Goal: Task Accomplishment & Management: Manage account settings

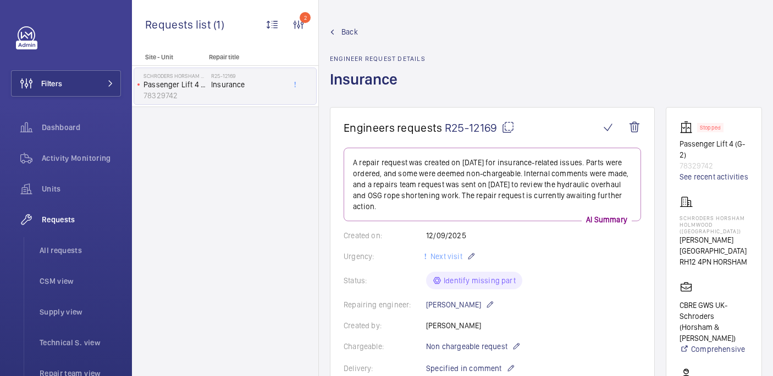
scroll to position [66, 0]
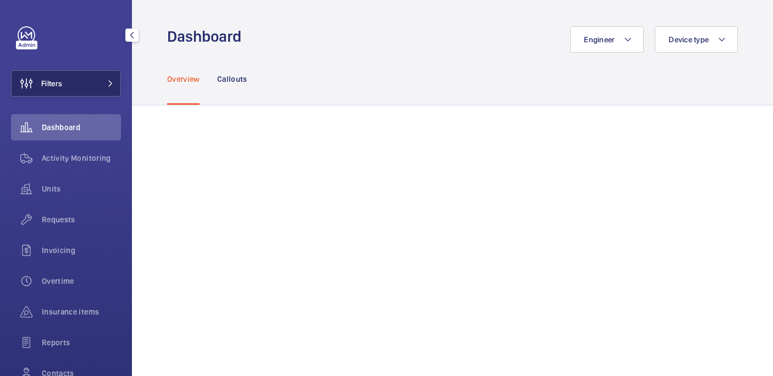
click at [71, 80] on button "Filters" at bounding box center [66, 83] width 110 height 26
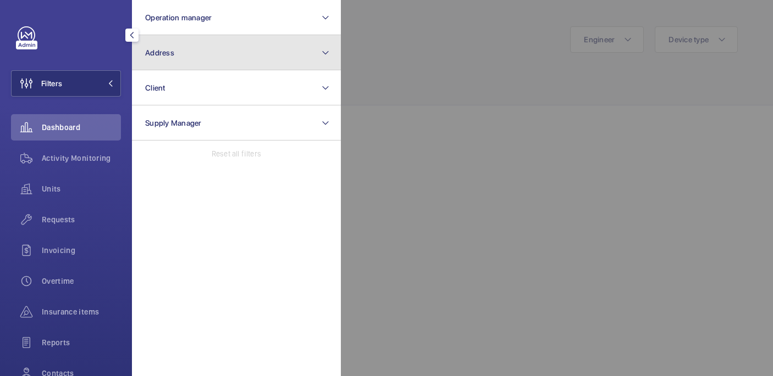
click at [232, 60] on button "Address" at bounding box center [236, 52] width 209 height 35
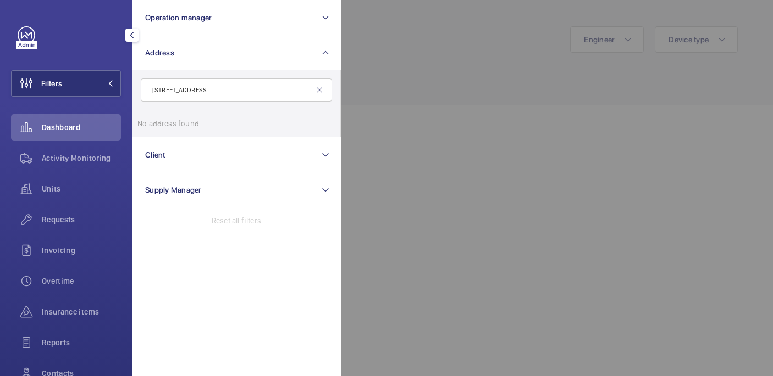
click at [164, 93] on input "2527 Dalston Lane" at bounding box center [236, 90] width 191 height 23
type input "25-27 Dalston Lane"
click at [258, 122] on span "25-27" at bounding box center [268, 123] width 20 height 9
click at [159, 122] on input "PI London Hackney - 25-27 Dalston Lane , HACKNEY E8 3DF" at bounding box center [148, 124] width 22 height 22
checkbox input "true"
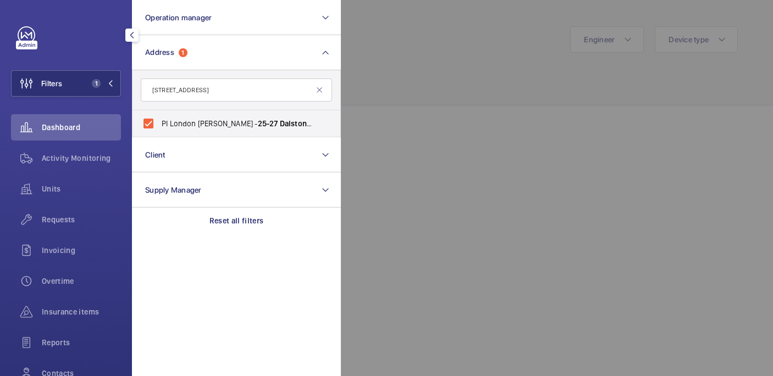
click at [406, 107] on div at bounding box center [727, 188] width 773 height 376
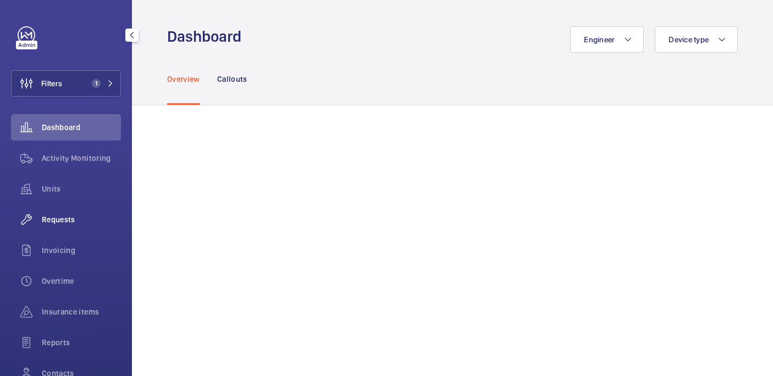
click at [72, 218] on span "Requests" at bounding box center [81, 219] width 79 height 11
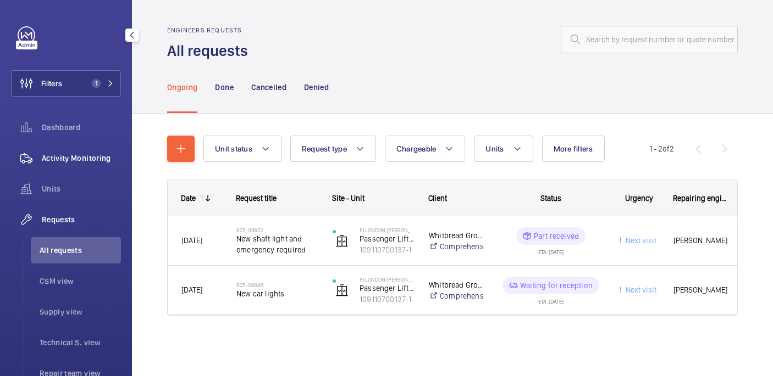
click at [73, 162] on span "Activity Monitoring" at bounding box center [81, 158] width 79 height 11
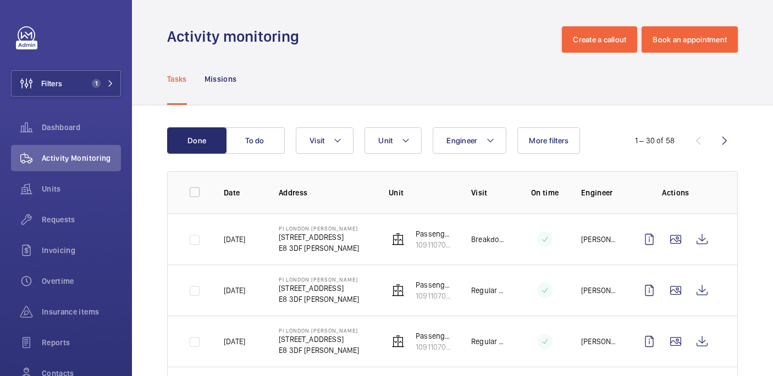
scroll to position [15, 0]
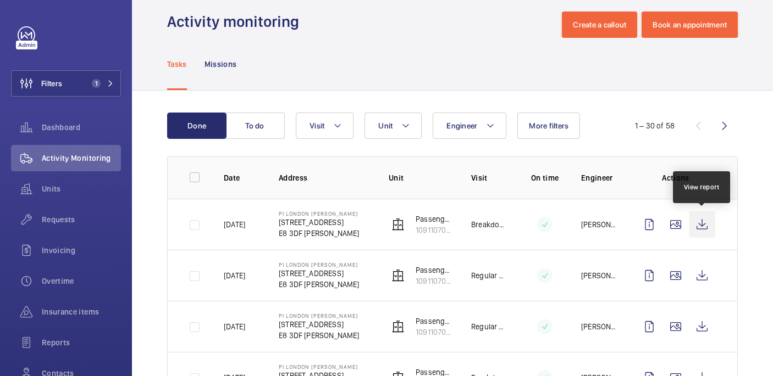
click at [700, 225] on wm-front-icon-button at bounding box center [702, 225] width 26 height 26
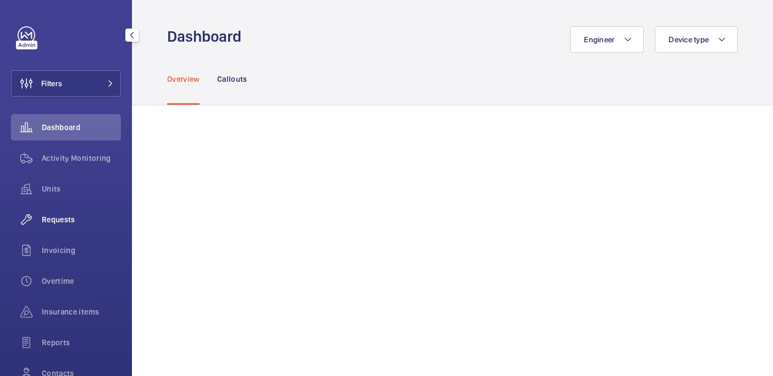
click at [64, 218] on span "Requests" at bounding box center [81, 219] width 79 height 11
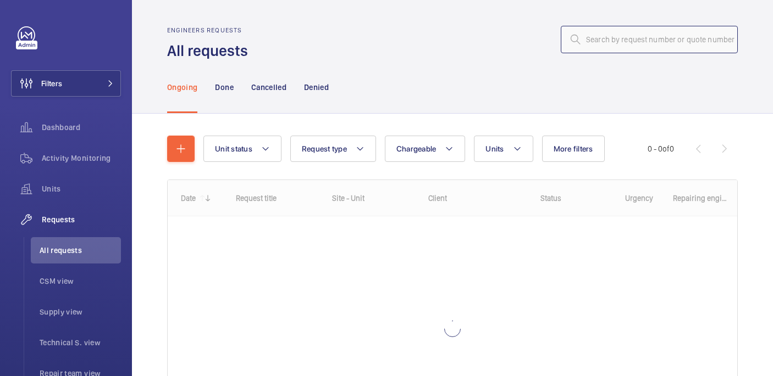
click at [618, 50] on input "text" at bounding box center [648, 39] width 177 height 27
paste input "R25-12051"
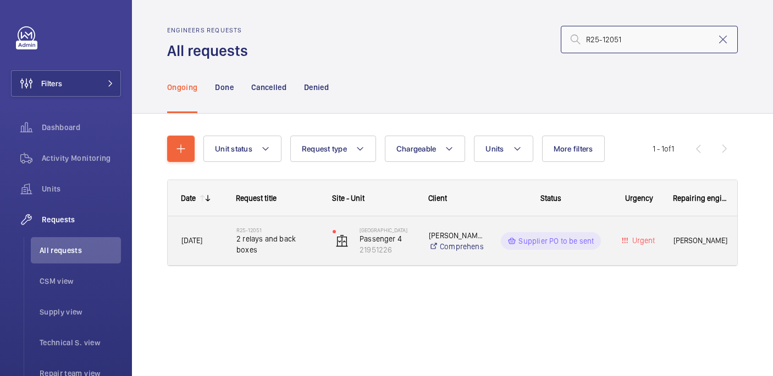
type input "R25-12051"
click at [280, 233] on h2 "R25-12051" at bounding box center [277, 230] width 82 height 7
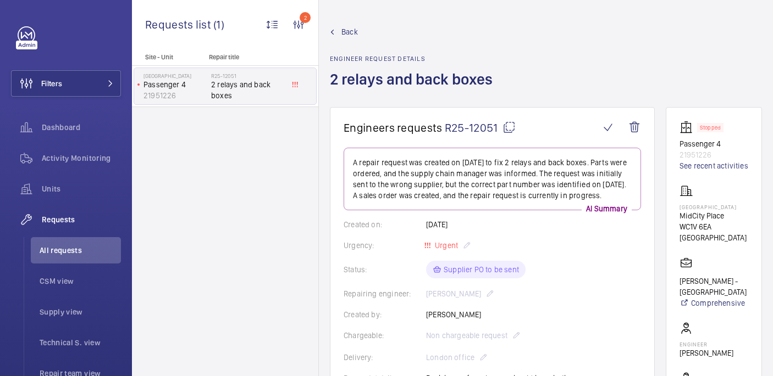
click at [412, 80] on h1 "2 relays and back boxes" at bounding box center [414, 88] width 169 height 38
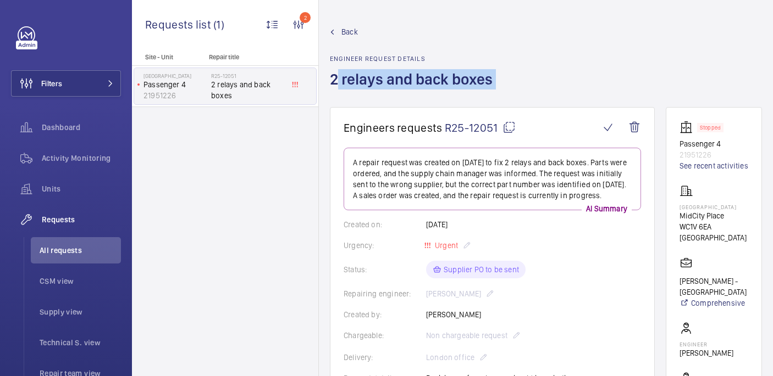
click at [412, 80] on h1 "2 relays and back boxes" at bounding box center [414, 88] width 169 height 38
copy h1 "2 relays and back boxes"
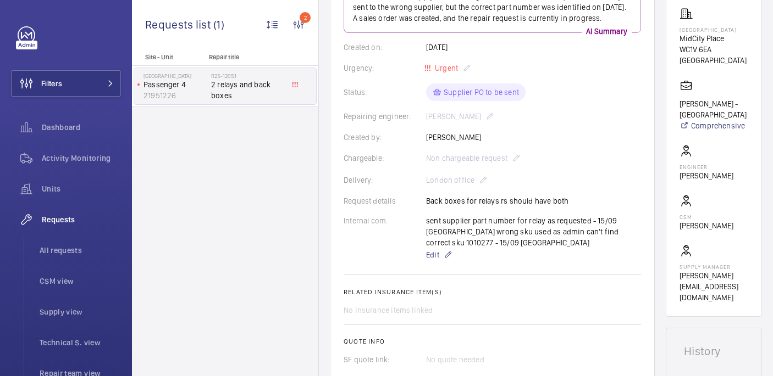
scroll to position [516, 0]
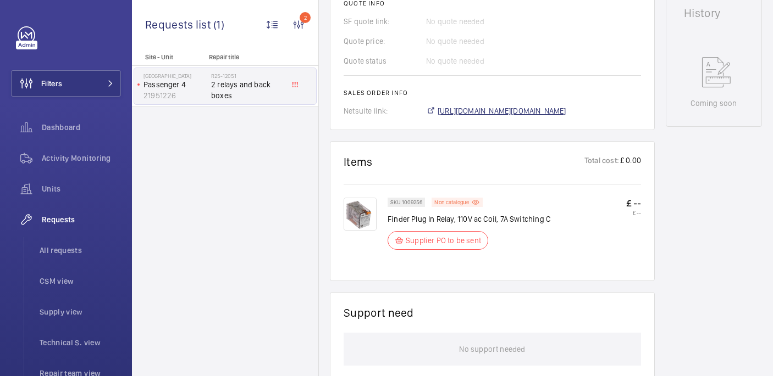
click at [453, 106] on span "https://6461500.app.netsuite.com/app/accounting/transactions/salesord.nl?id=300…" at bounding box center [501, 111] width 129 height 11
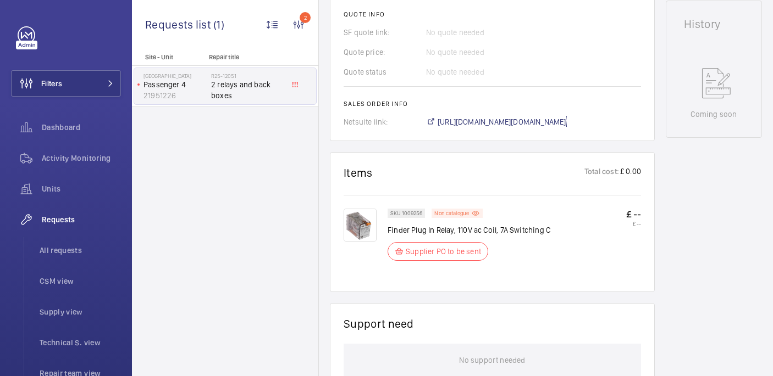
scroll to position [309, 0]
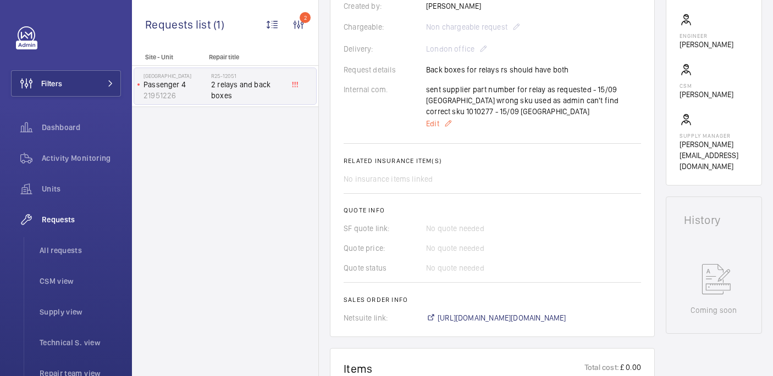
click at [433, 119] on p "Edit" at bounding box center [533, 123] width 215 height 13
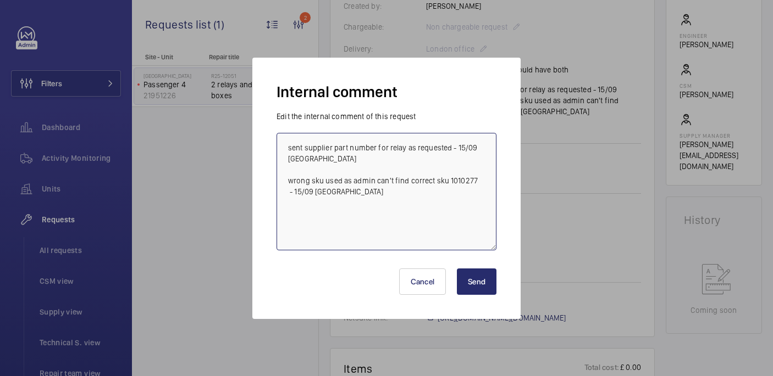
click at [419, 232] on textarea "sent supplier part number for relay as requested - 15/09 india wrong sku used a…" at bounding box center [386, 192] width 220 height 118
paste textarea "R25-12324"
type textarea "sent supplier part number for relay as requested - 15/09 india wrong sku used a…"
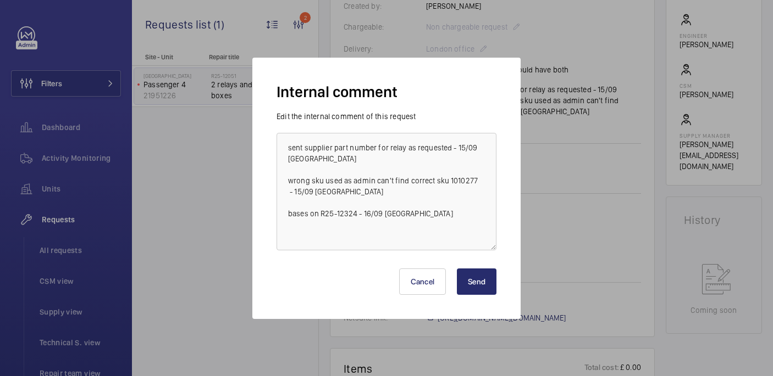
click at [480, 287] on button "Send" at bounding box center [477, 282] width 40 height 26
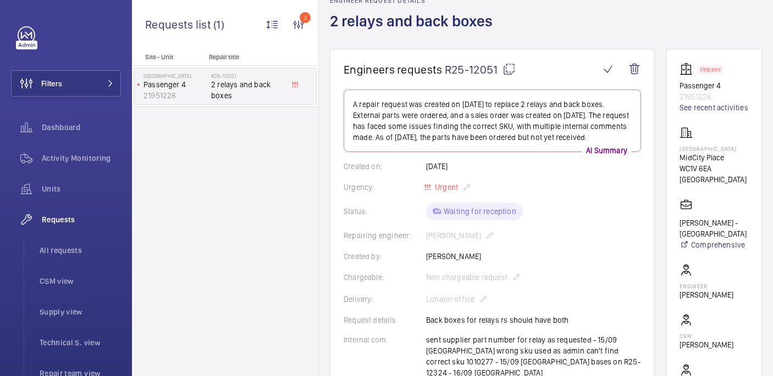
scroll to position [502, 0]
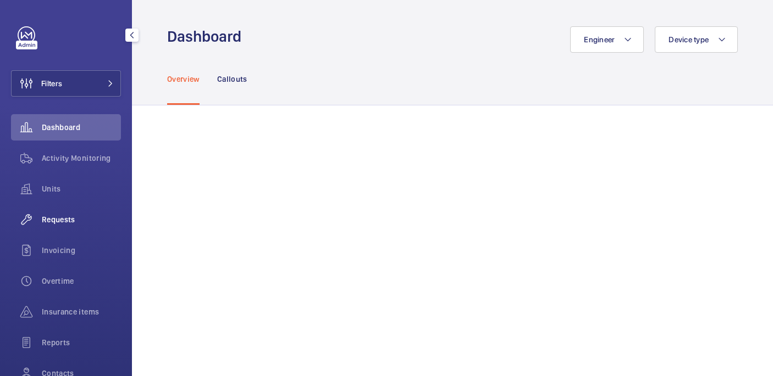
click at [70, 220] on span "Requests" at bounding box center [81, 219] width 79 height 11
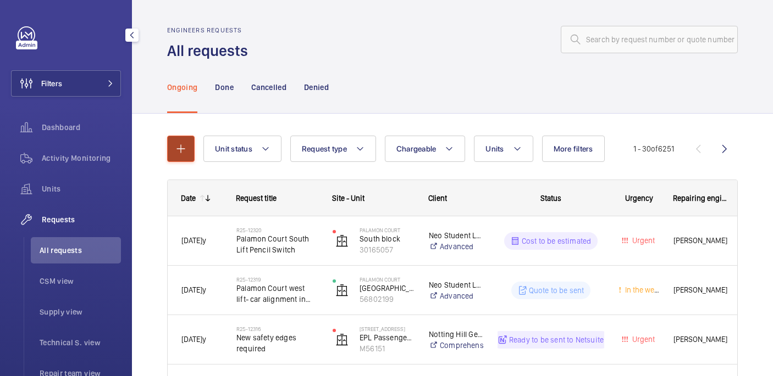
click at [177, 142] on mat-icon "button" at bounding box center [180, 148] width 13 height 13
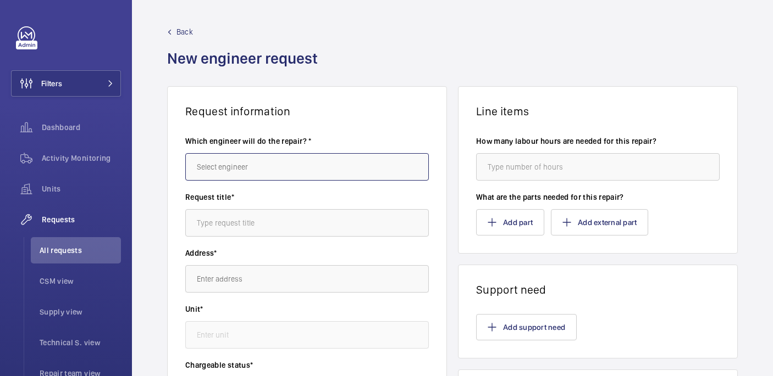
click at [335, 180] on input "text" at bounding box center [306, 166] width 243 height 27
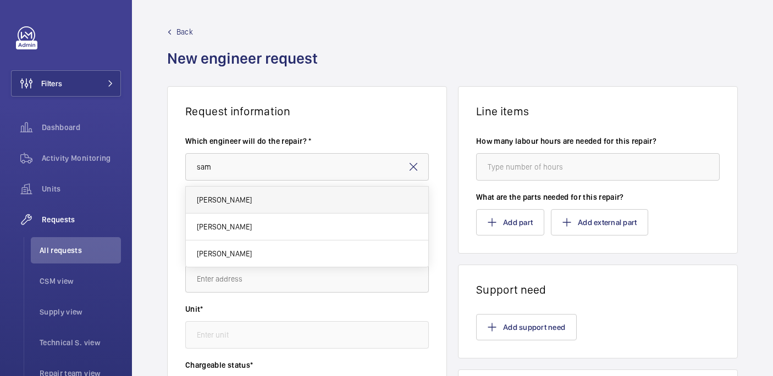
click at [298, 204] on mat-option "[PERSON_NAME]" at bounding box center [307, 200] width 242 height 27
type input "[PERSON_NAME]"
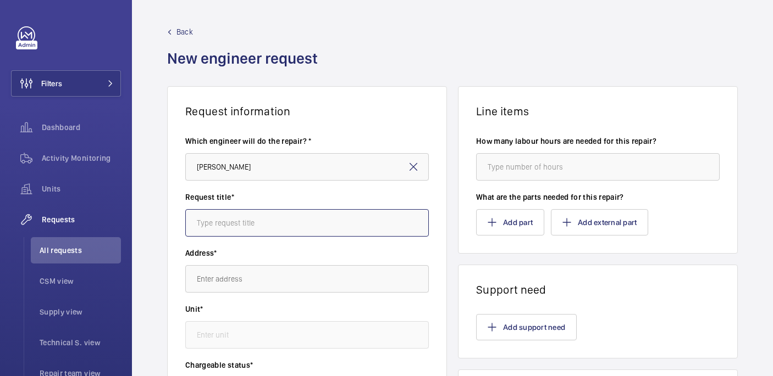
click at [330, 221] on input "text" at bounding box center [306, 222] width 243 height 27
paste input "2 relays and back boxes"
type input "2 relays and back boxes"
click at [338, 298] on div "Address*" at bounding box center [306, 276] width 243 height 56
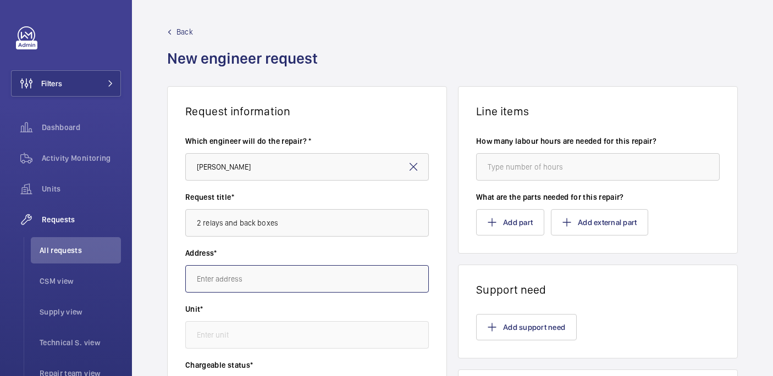
click at [337, 281] on input "text" at bounding box center [306, 278] width 243 height 27
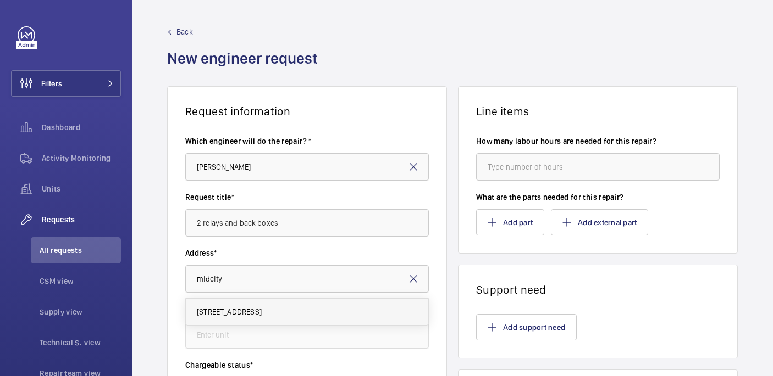
click at [262, 313] on span "[STREET_ADDRESS]" at bounding box center [229, 312] width 65 height 11
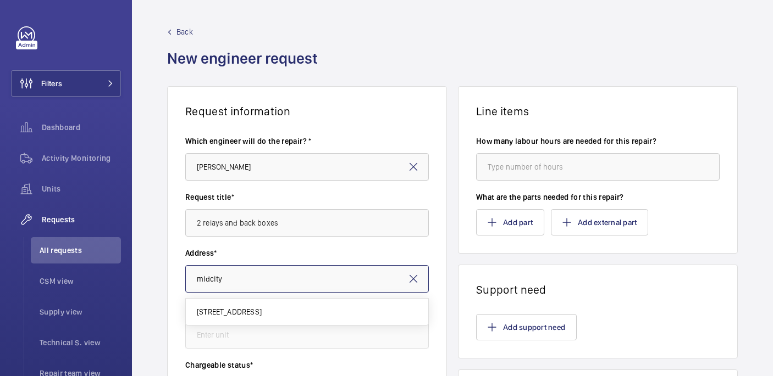
type input "[STREET_ADDRESS]"
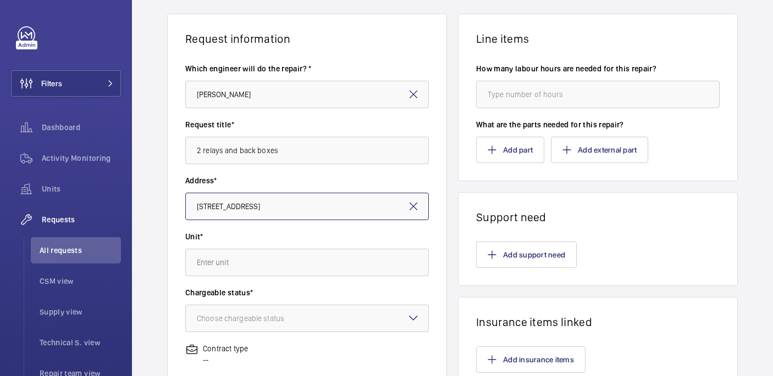
scroll to position [84, 0]
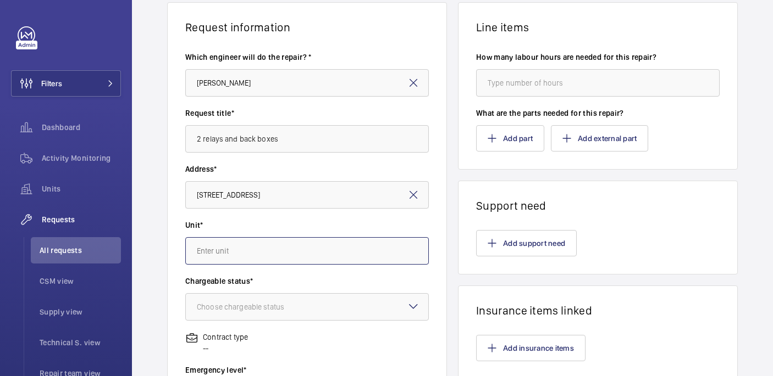
click at [329, 249] on input "text" at bounding box center [306, 250] width 243 height 27
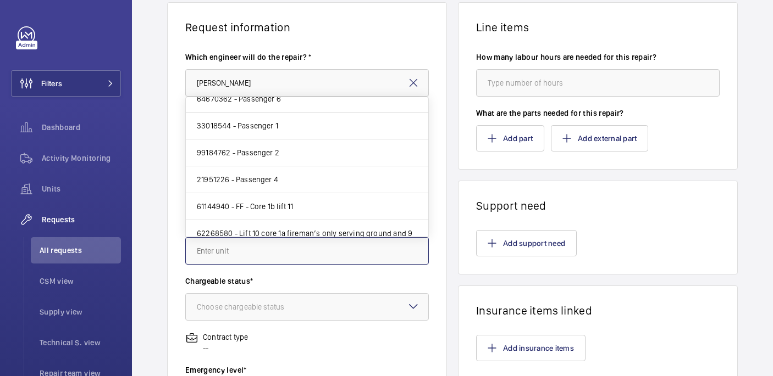
scroll to position [236, 0]
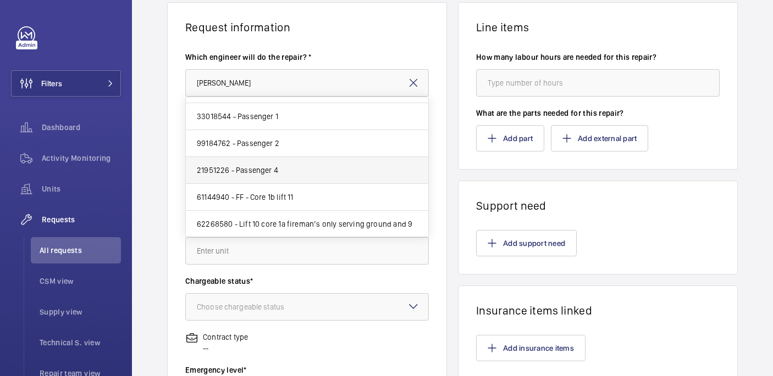
click at [289, 173] on mat-option "21951226 - Passenger 4" at bounding box center [307, 170] width 242 height 27
type input "21951226 - Passenger 4"
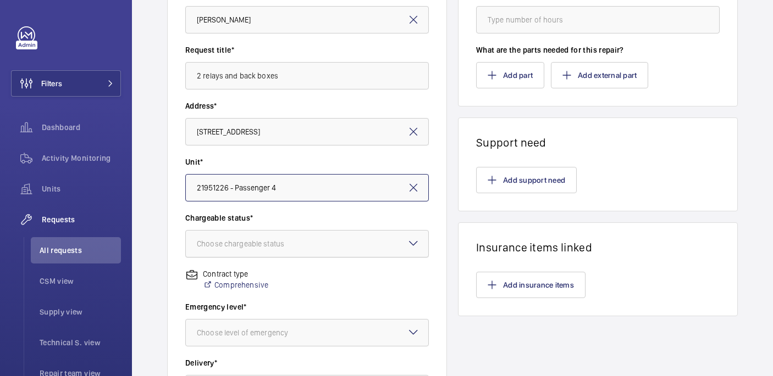
scroll to position [150, 0]
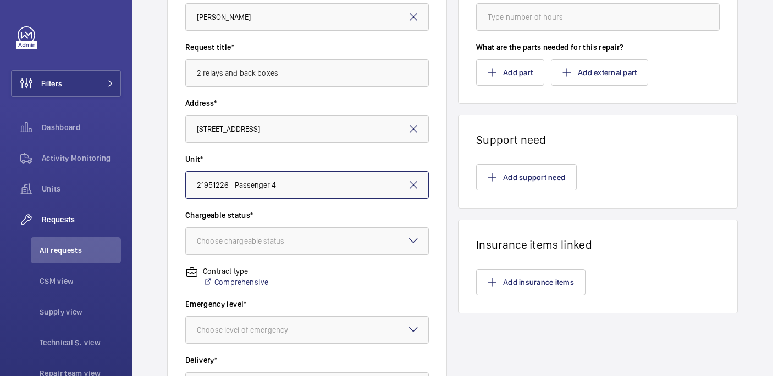
click at [299, 235] on div at bounding box center [307, 241] width 242 height 26
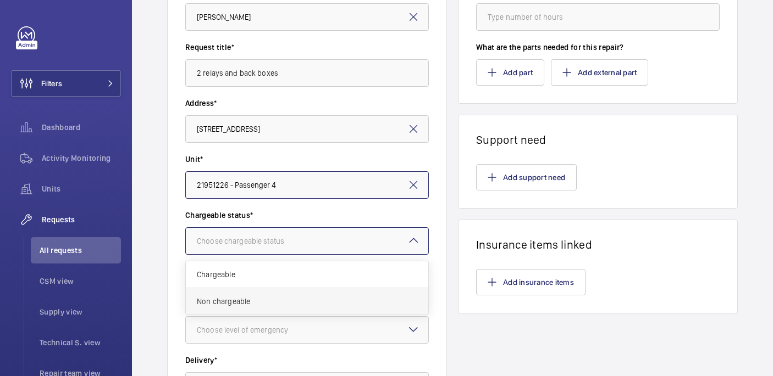
click at [268, 302] on span "Non chargeable" at bounding box center [307, 301] width 220 height 11
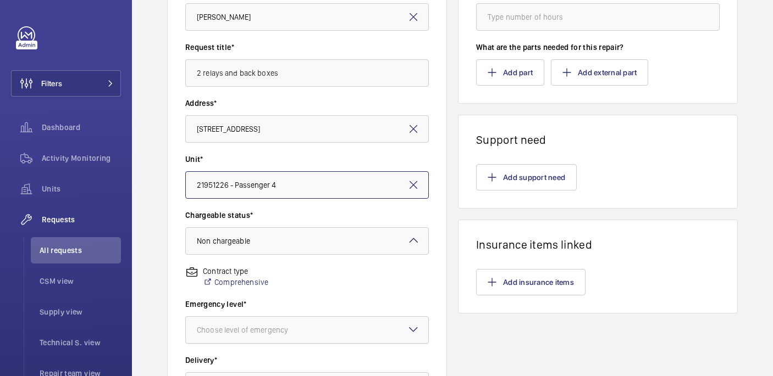
click at [276, 325] on div "Choose level of emergency" at bounding box center [256, 330] width 119 height 11
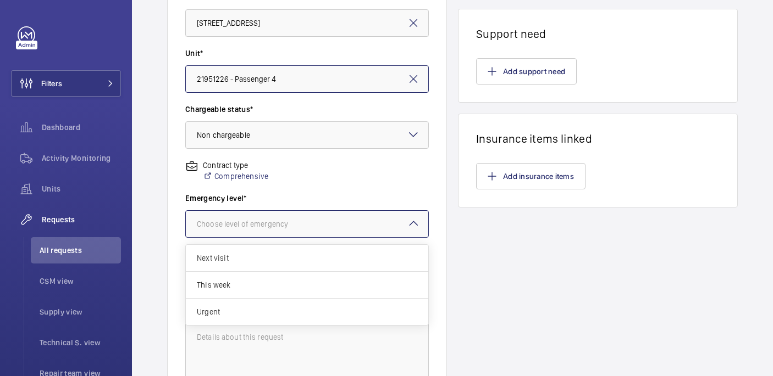
scroll to position [290, 0]
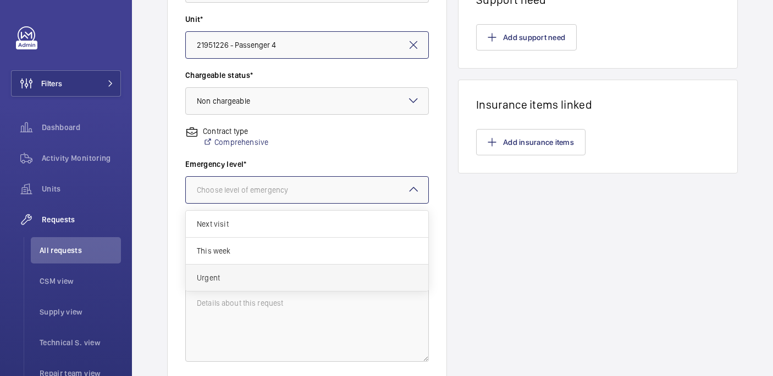
click at [229, 265] on div "Urgent" at bounding box center [307, 278] width 242 height 26
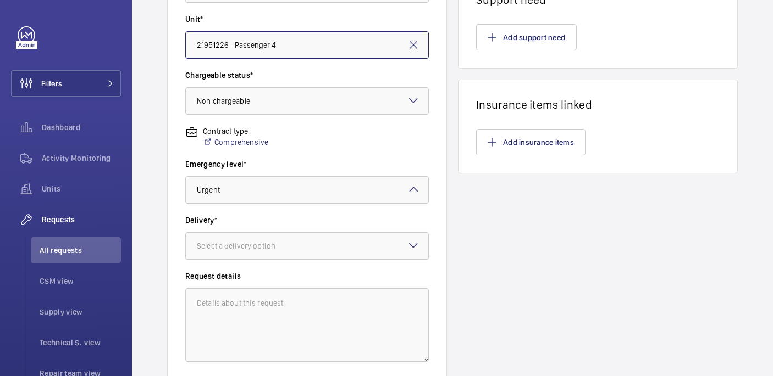
click at [245, 238] on div at bounding box center [307, 246] width 242 height 26
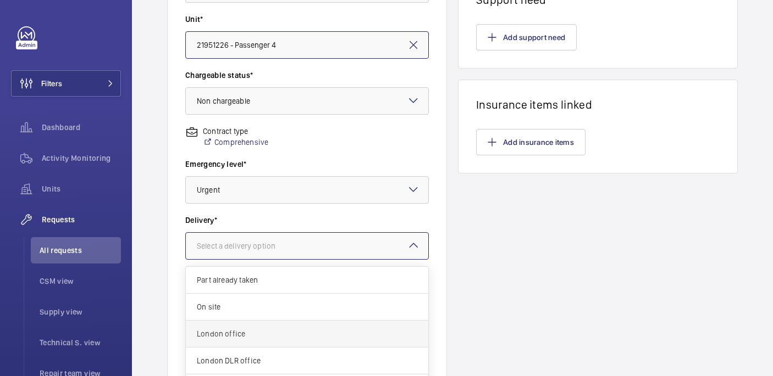
click at [257, 328] on div "London office" at bounding box center [307, 334] width 242 height 27
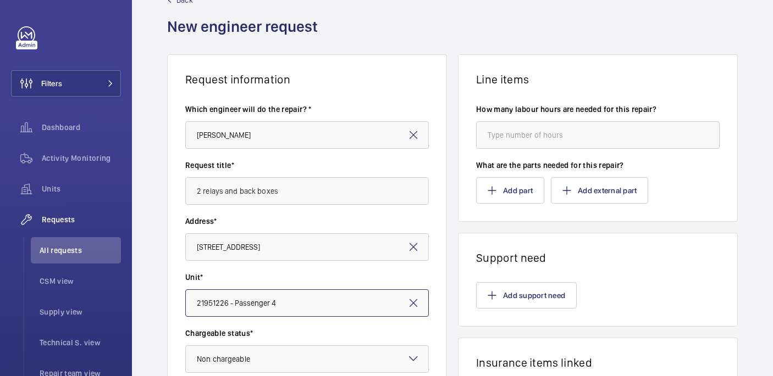
scroll to position [33, 0]
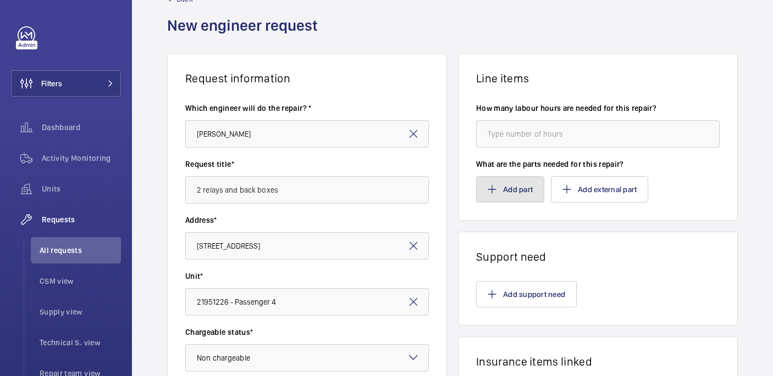
click at [525, 181] on button "Add part" at bounding box center [510, 189] width 68 height 26
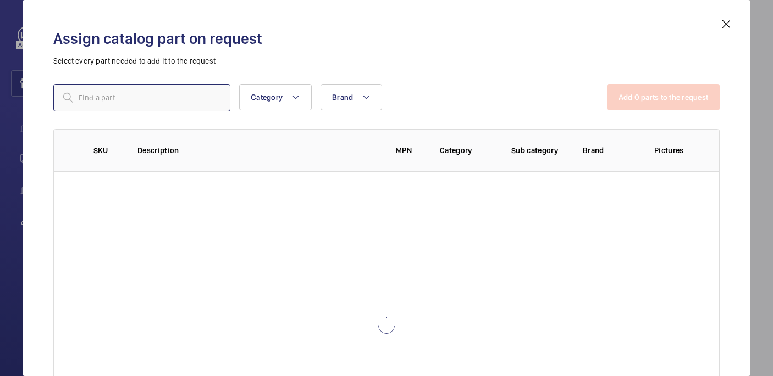
click at [217, 95] on input "text" at bounding box center [141, 97] width 177 height 27
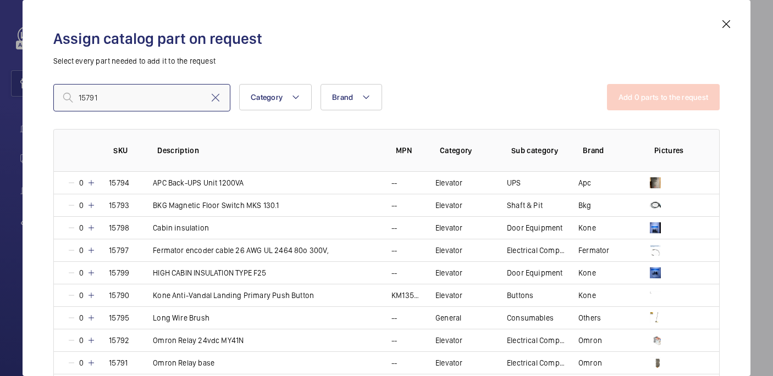
click at [80, 104] on input "15791" at bounding box center [141, 97] width 177 height 27
click at [80, 96] on input "15791" at bounding box center [141, 97] width 177 height 27
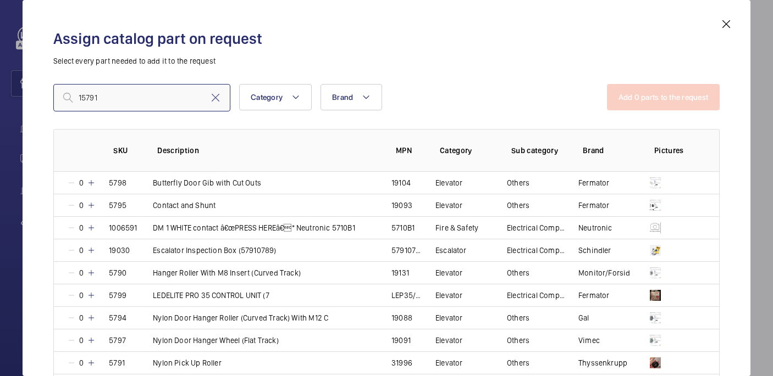
type input "15791"
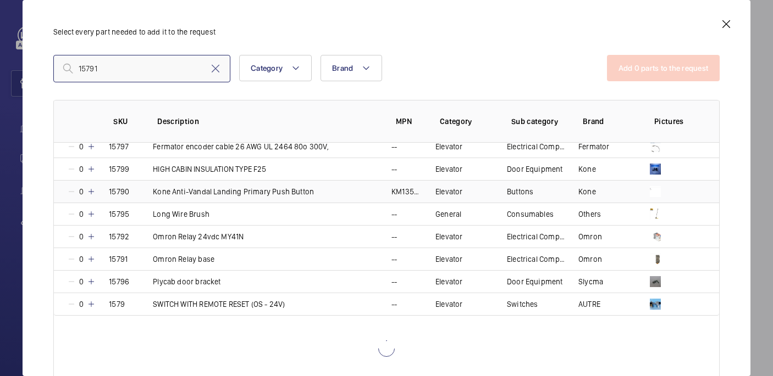
scroll to position [9, 0]
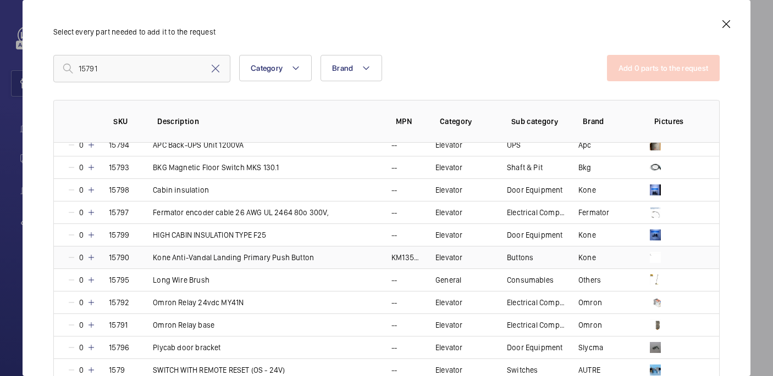
click at [91, 259] on mat-icon at bounding box center [91, 257] width 9 height 9
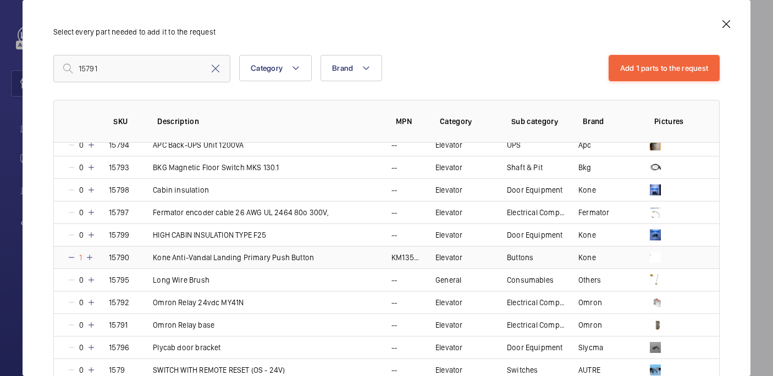
click at [68, 257] on mat-icon at bounding box center [71, 257] width 9 height 9
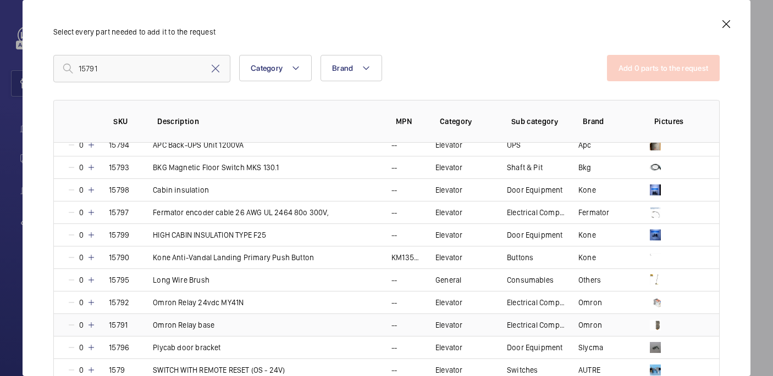
click at [92, 324] on mat-icon at bounding box center [91, 325] width 9 height 9
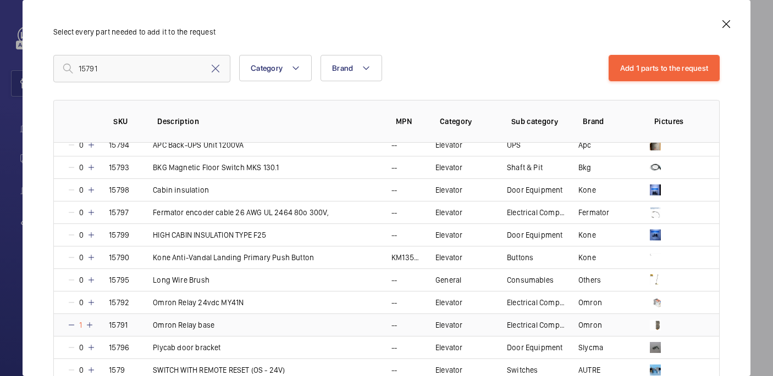
click at [92, 324] on mat-icon at bounding box center [89, 325] width 9 height 9
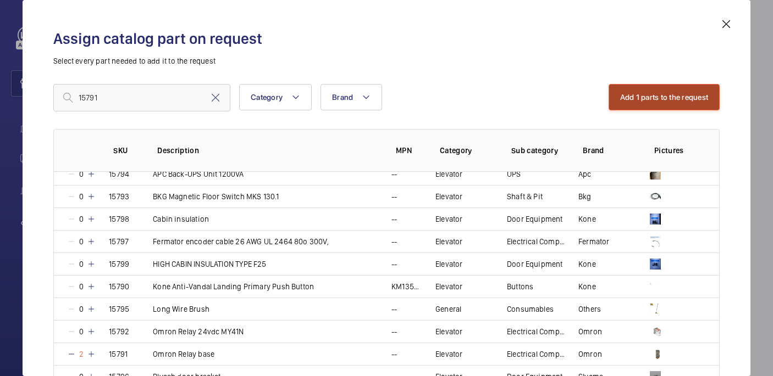
click at [667, 88] on button "Add 1 parts to the request" at bounding box center [664, 97] width 112 height 26
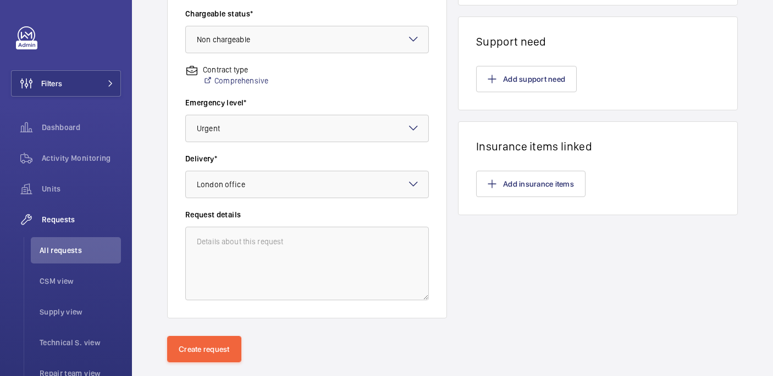
scroll to position [373, 0]
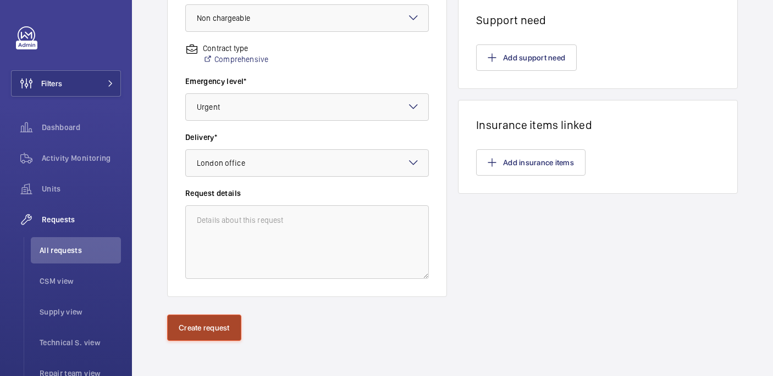
click at [192, 334] on button "Create request" at bounding box center [204, 328] width 74 height 26
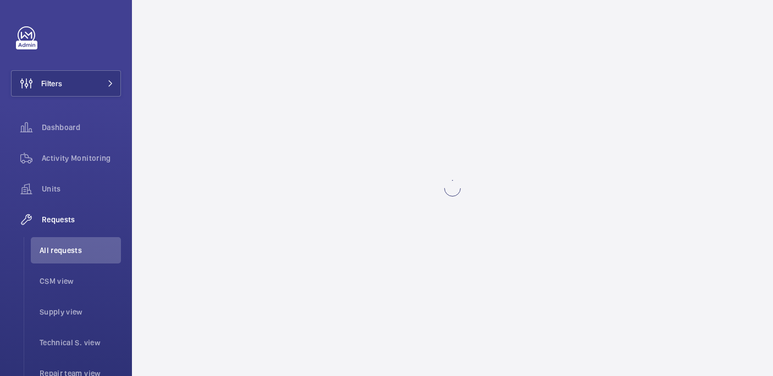
scroll to position [0, 0]
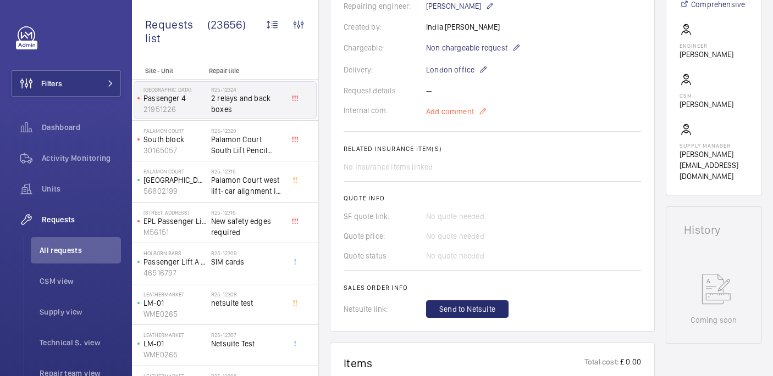
scroll to position [296, 0]
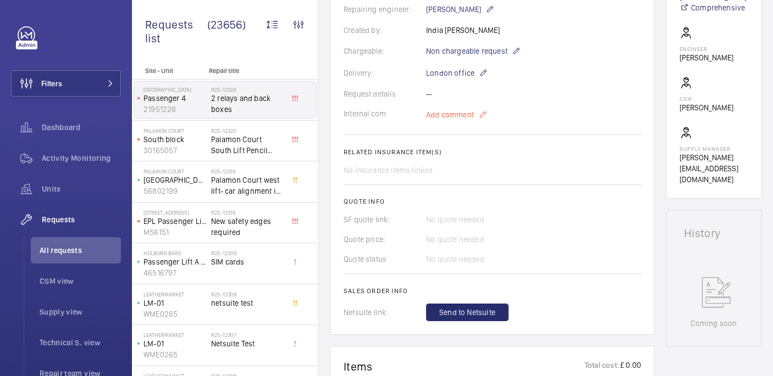
click at [452, 109] on span "Add comment" at bounding box center [450, 114] width 48 height 11
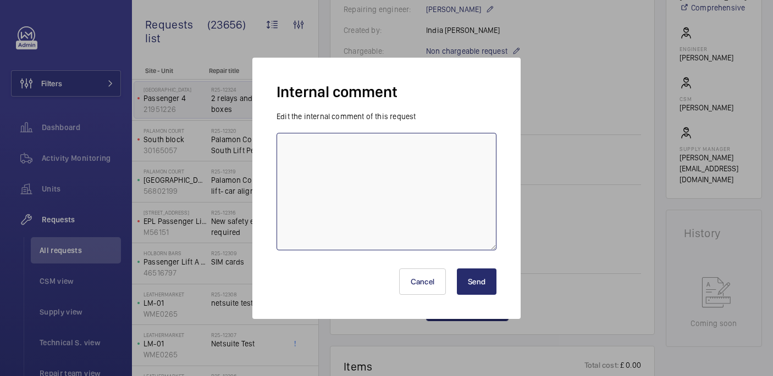
click at [415, 170] on textarea at bounding box center [386, 192] width 220 height 118
click at [325, 151] on textarea "wrong sku. used," at bounding box center [386, 192] width 220 height 118
click at [385, 147] on textarea "wrong sku used," at bounding box center [386, 192] width 220 height 118
type textarea "wrong sku used, admin wont allow to add - 16/09 india"
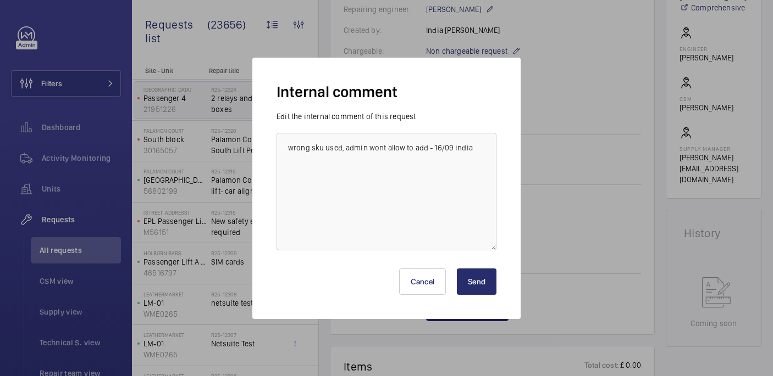
click at [485, 294] on button "Send" at bounding box center [477, 282] width 40 height 26
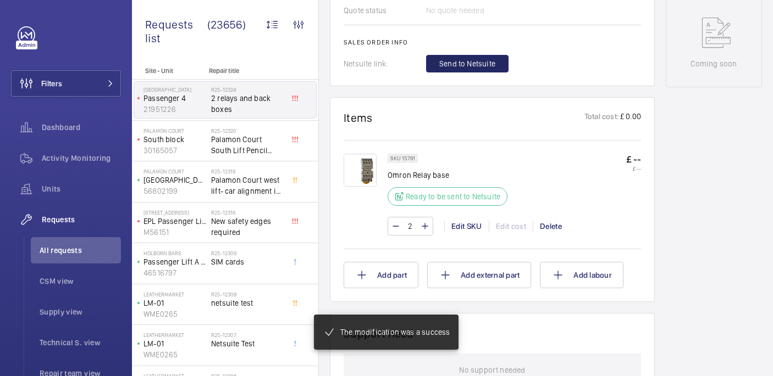
scroll to position [567, 0]
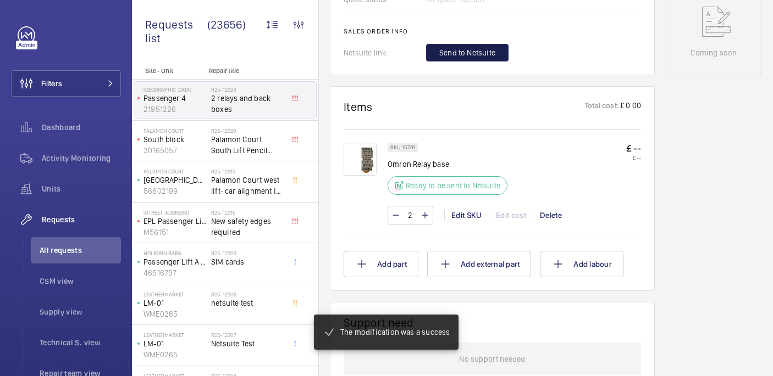
click at [463, 61] on button "Send to Netsuite" at bounding box center [467, 53] width 82 height 18
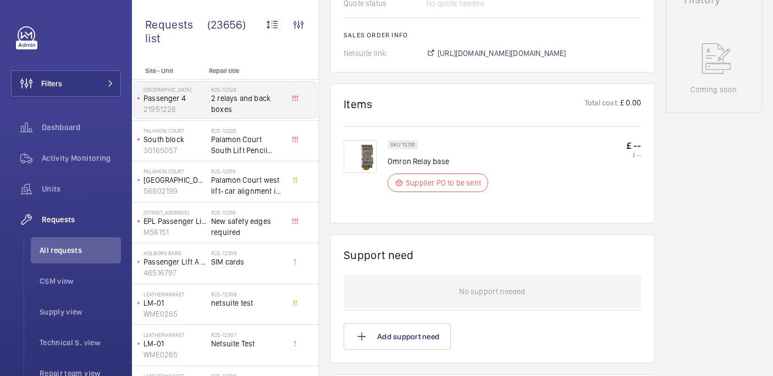
scroll to position [540, 0]
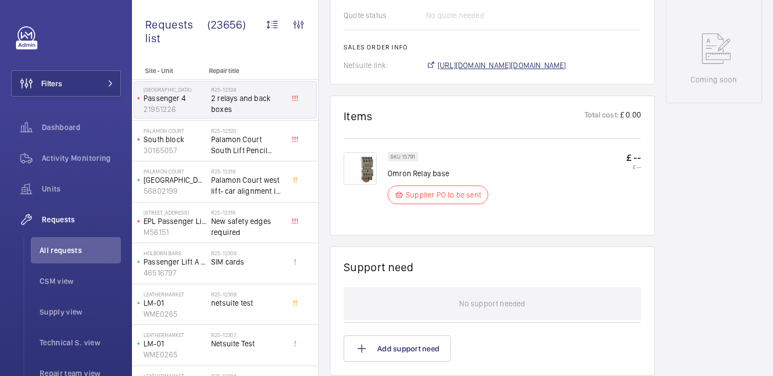
click at [503, 60] on span "https://6461500.app.netsuite.com/app/accounting/transactions/salesord.nl?id=300…" at bounding box center [501, 65] width 129 height 11
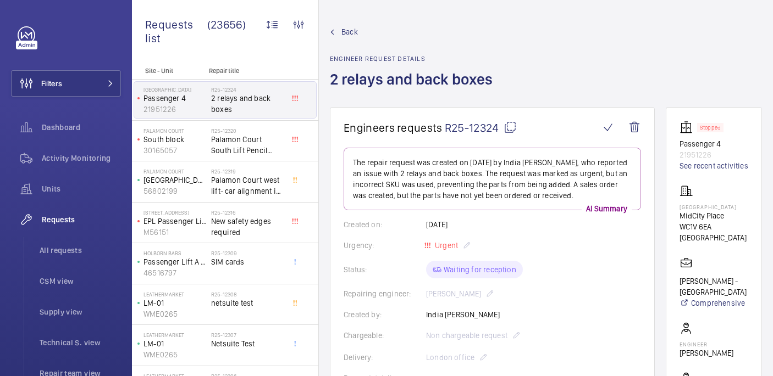
click at [504, 130] on mat-icon at bounding box center [509, 127] width 13 height 13
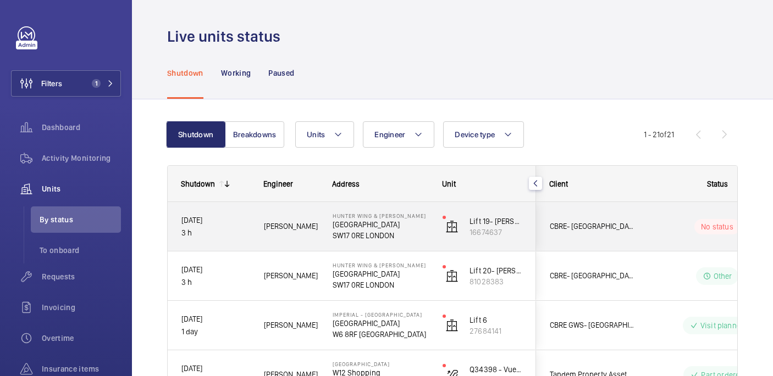
scroll to position [109, 0]
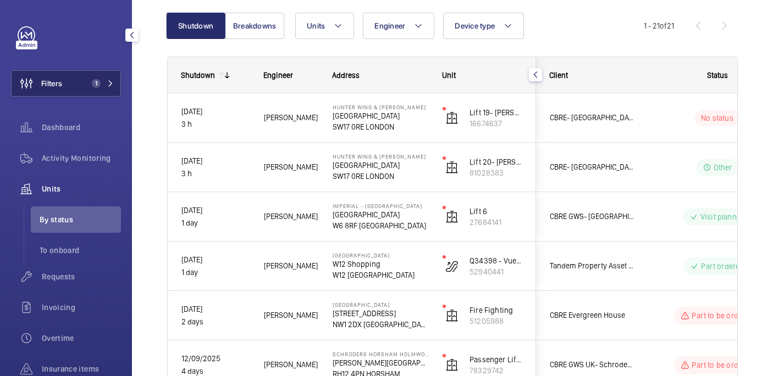
click at [80, 82] on button "Filters 1" at bounding box center [66, 83] width 110 height 26
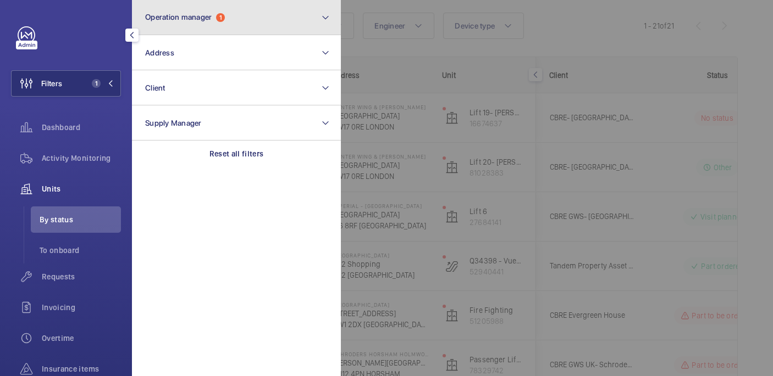
click at [245, 31] on button "Operation manager 1" at bounding box center [236, 17] width 209 height 35
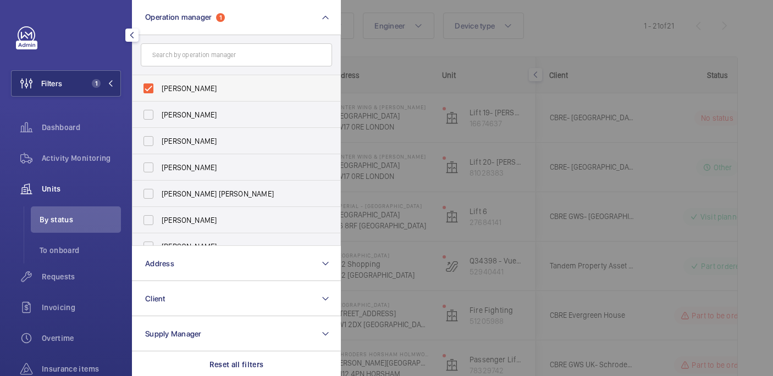
click at [199, 92] on span "[PERSON_NAME]" at bounding box center [237, 88] width 151 height 11
click at [159, 92] on input "[PERSON_NAME]" at bounding box center [148, 88] width 22 height 22
checkbox input "false"
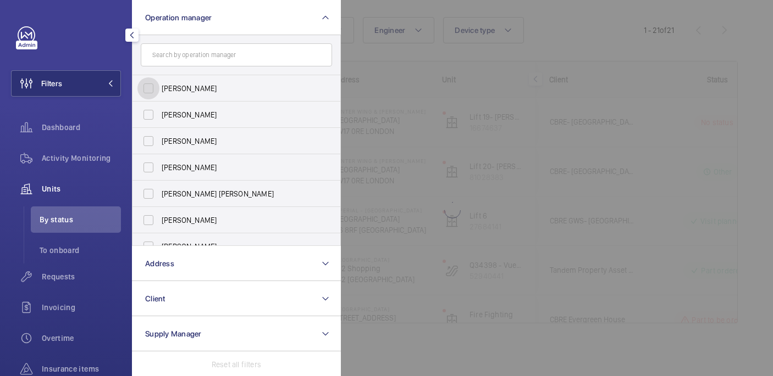
scroll to position [104, 0]
click at [198, 57] on input "text" at bounding box center [236, 54] width 191 height 23
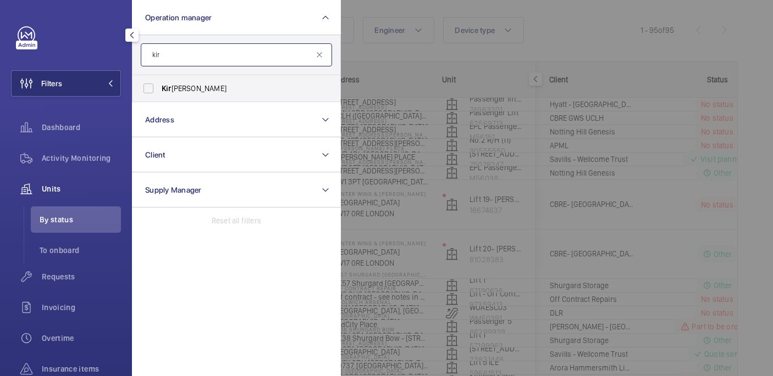
type input "kir"
click at [195, 88] on span "Kir [PERSON_NAME]" at bounding box center [237, 88] width 151 height 11
click at [159, 88] on input "Kir [PERSON_NAME]" at bounding box center [148, 88] width 22 height 22
checkbox input "true"
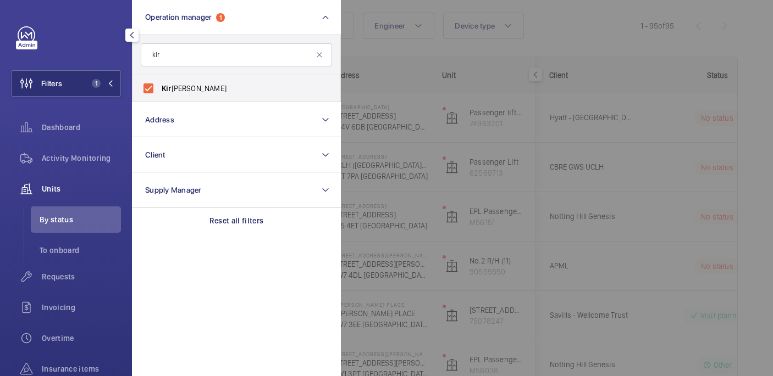
click at [636, 39] on div at bounding box center [727, 188] width 773 height 376
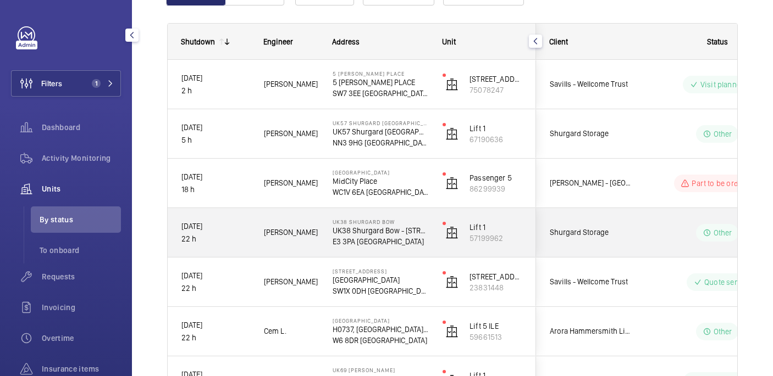
scroll to position [154, 0]
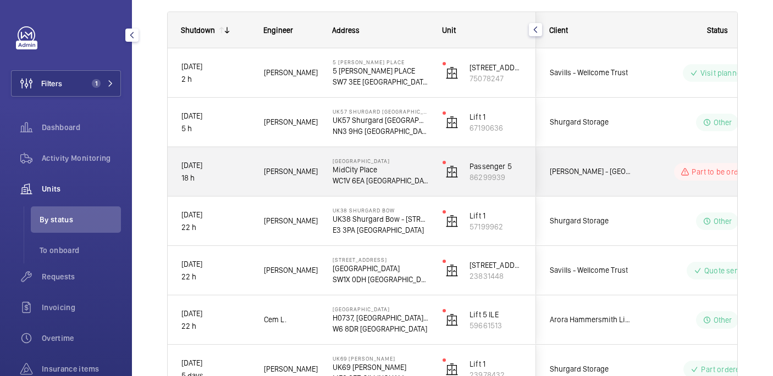
click at [651, 185] on div "Part to be ordered" at bounding box center [710, 172] width 150 height 40
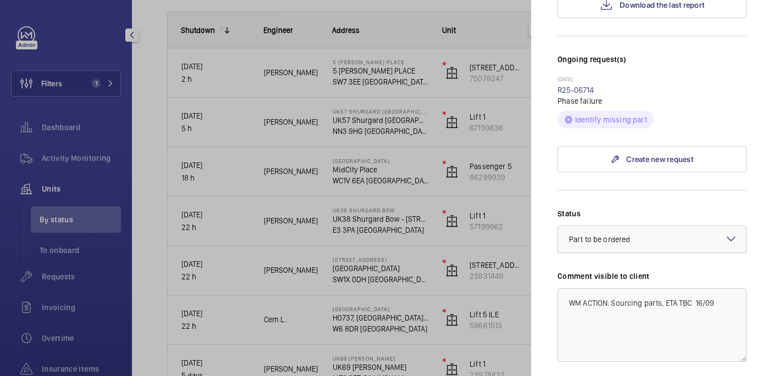
click at [636, 234] on div "× Part to be ordered" at bounding box center [613, 239] width 88 height 11
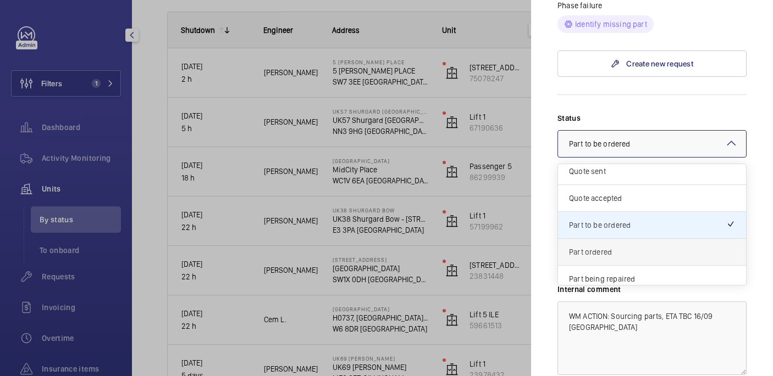
scroll to position [52, 0]
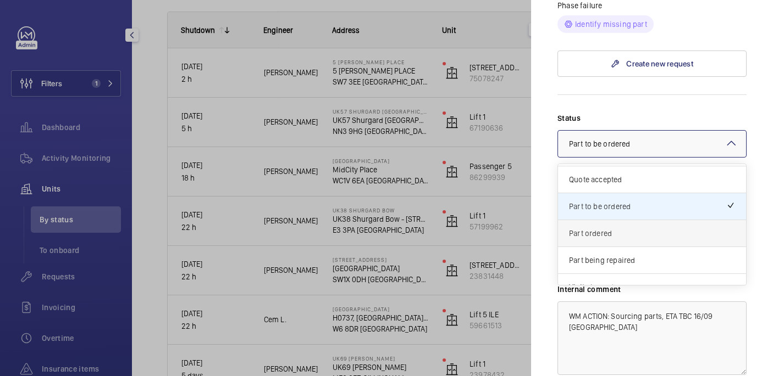
click at [606, 220] on div "Part ordered" at bounding box center [652, 233] width 188 height 27
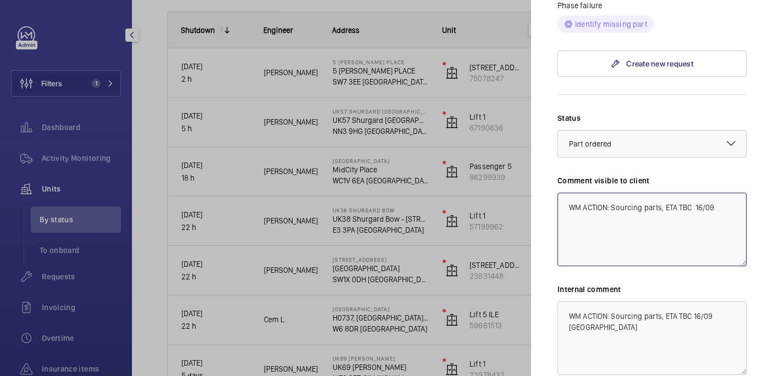
click at [728, 193] on textarea "WM ACTION: Sourcing parts, ETA TBC 16/09" at bounding box center [651, 230] width 189 height 74
click at [684, 198] on textarea "WM ACTION: Sourcing parts, ETA TBC 16/09 WM ACTION: Parts on order, waitinf for…" at bounding box center [651, 230] width 189 height 74
click at [610, 210] on textarea "WM ACTION: Sourcing parts, ETA TBC 16/09 WM ACTION: Parts on order, waiting for…" at bounding box center [651, 230] width 189 height 74
click at [590, 209] on textarea "WM ACTION: Sourcing parts, ETA TBC 16/09 WM ACTION: Parts on order, waiting for…" at bounding box center [651, 230] width 189 height 74
click at [609, 208] on textarea "WM ACTION: Sourcing parts, ETA TBC 16/09 WM ACTION: Parts on order, waiting for…" at bounding box center [651, 230] width 189 height 74
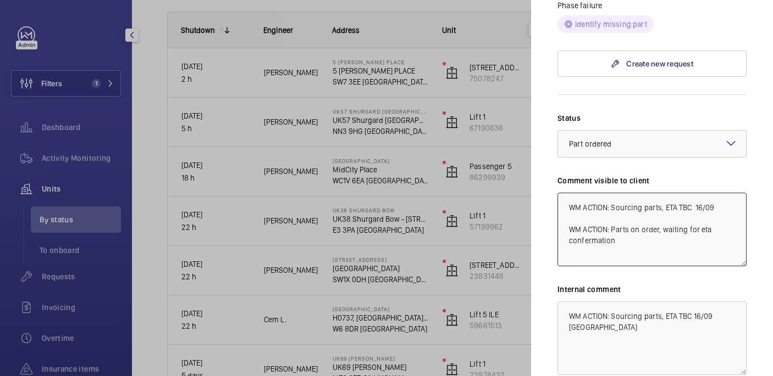
click at [642, 209] on textarea "WM ACTION: Sourcing parts, ETA TBC 16/09 WM ACTION: Parts on order, waiting for…" at bounding box center [651, 230] width 189 height 74
paste textarea "confirmation"
click at [632, 210] on textarea "WM ACTION: Sourcing parts, ETA TBC 16/09 WM ACTION: Parts on order, waiting for…" at bounding box center [651, 230] width 189 height 74
drag, startPoint x: 658, startPoint y: 203, endPoint x: 558, endPoint y: 190, distance: 100.8
click at [559, 193] on textarea "WM ACTION: Sourcing parts, ETA TBC 16/09 WM ACTION: Parts on order, waiting for…" at bounding box center [651, 230] width 189 height 74
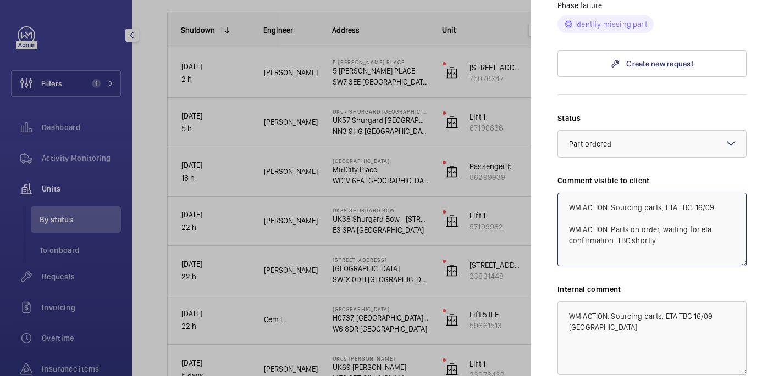
type textarea "WM ACTION: Sourcing parts, ETA TBC 16/09 WM ACTION: Parts on order, waiting for…"
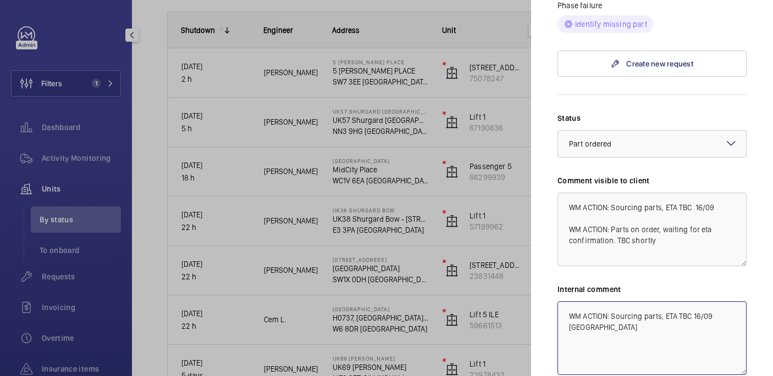
click at [735, 302] on textarea "WM ACTION: Sourcing parts, ETA TBC 16/09 [GEOGRAPHIC_DATA]" at bounding box center [651, 339] width 189 height 74
paste textarea "WM ACTION: Parts on order, waiting for eta confirmation. TBC shortly"
type textarea "WM ACTION: Sourcing parts, ETA TBC 16/09 [GEOGRAPHIC_DATA] WM ACTION: Parts on …"
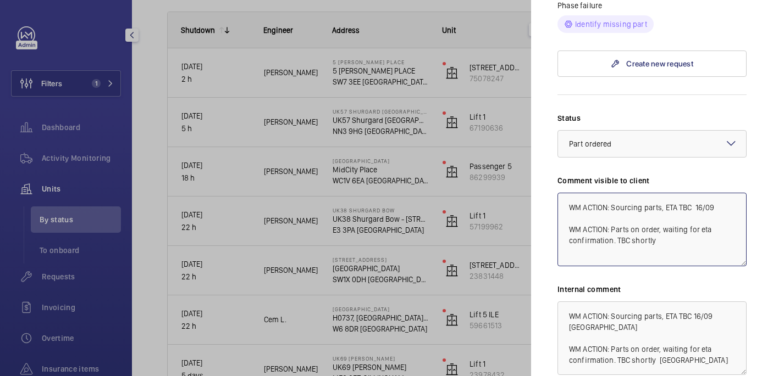
click at [669, 209] on textarea "WM ACTION: Sourcing parts, ETA TBC 16/09 WM ACTION: Parts on order, waiting for…" at bounding box center [651, 230] width 189 height 74
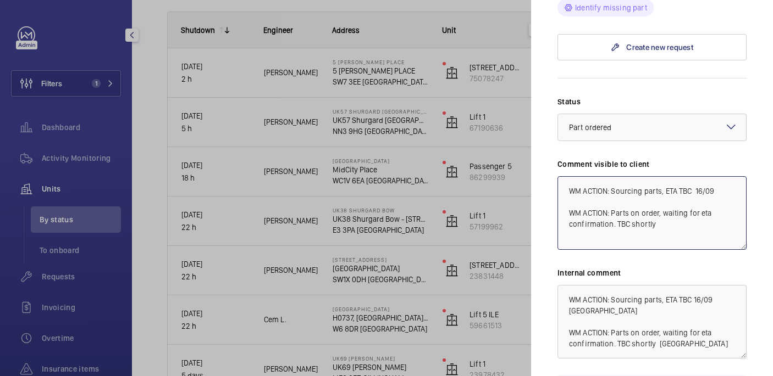
scroll to position [410, 0]
drag, startPoint x: 657, startPoint y: 192, endPoint x: 563, endPoint y: 171, distance: 96.7
click at [563, 175] on textarea "WM ACTION: Sourcing parts, ETA TBC 16/09 WM ACTION: Parts on order, waiting for…" at bounding box center [651, 212] width 189 height 74
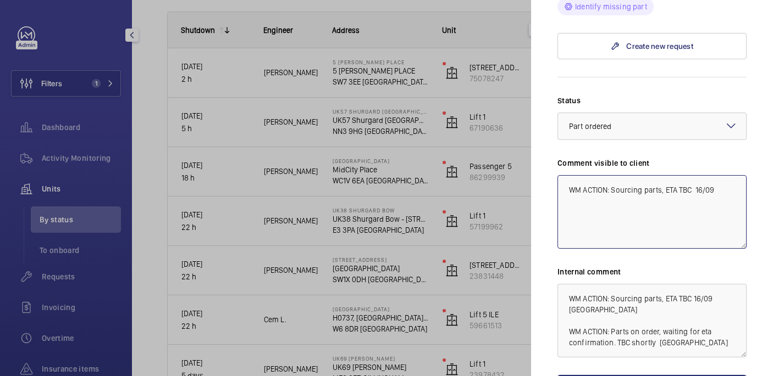
type textarea "WM ACTION: Sourcing parts, ETA TBC 16/09"
drag, startPoint x: 676, startPoint y: 301, endPoint x: 550, endPoint y: 287, distance: 127.7
click at [550, 287] on mat-sidenav "Stopped unit Midcity Place MidCity Place WC1V 6EA [GEOGRAPHIC_DATA] [PERSON_NAM…" at bounding box center [652, 188] width 242 height 376
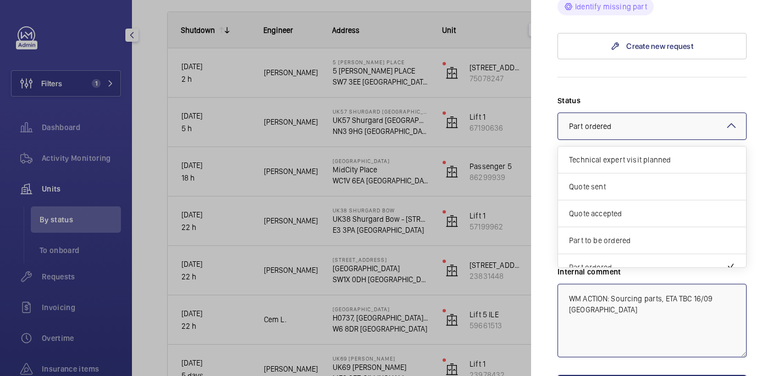
click at [604, 122] on span "Part ordered" at bounding box center [590, 126] width 43 height 9
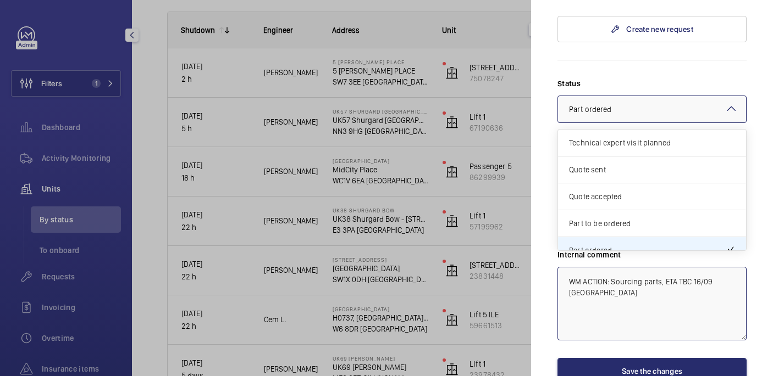
scroll to position [0, 0]
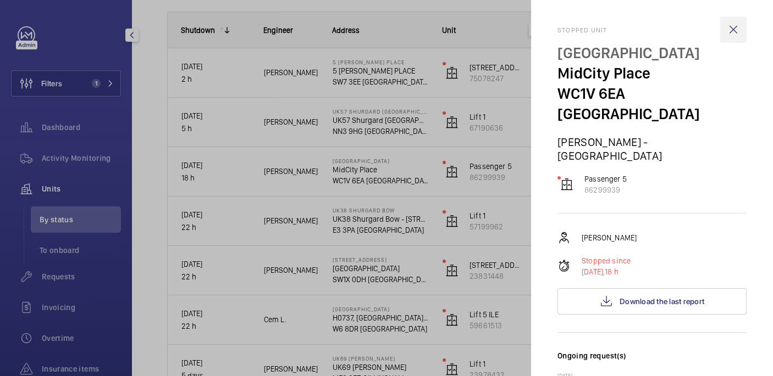
type textarea "WM ACTION: Sourcing parts, ETA TBC 16/09 [GEOGRAPHIC_DATA]"
click at [736, 27] on wm-front-icon-button at bounding box center [733, 29] width 26 height 26
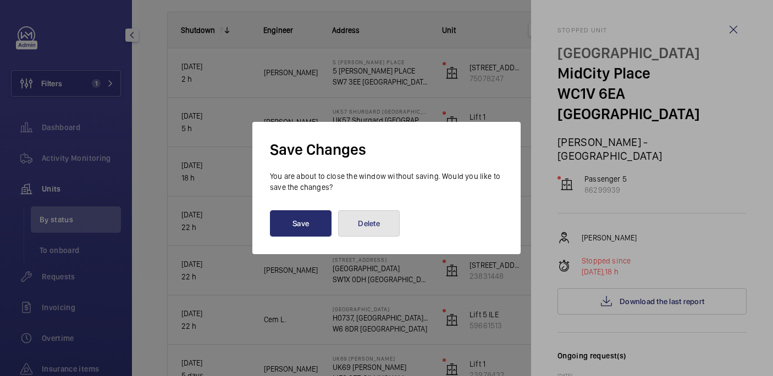
click at [382, 219] on button "Delete" at bounding box center [369, 223] width 62 height 26
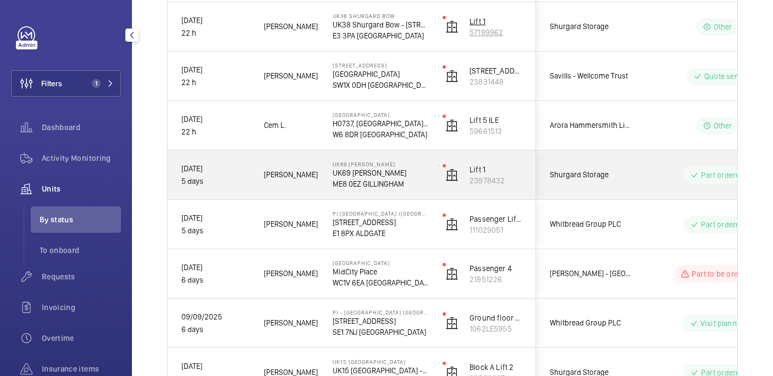
scroll to position [351, 0]
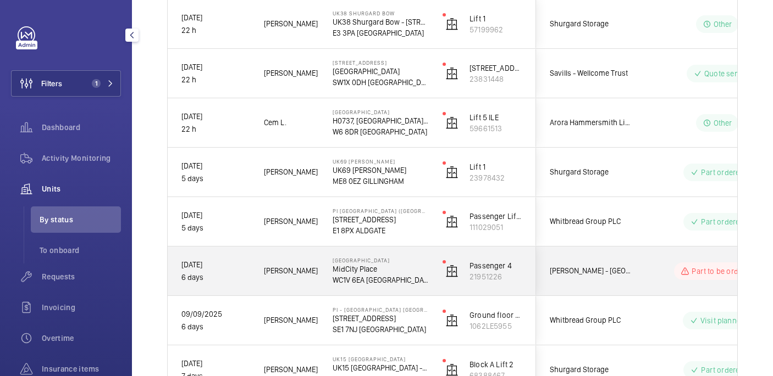
click at [414, 278] on p "WC1V 6EA [GEOGRAPHIC_DATA]" at bounding box center [380, 280] width 96 height 11
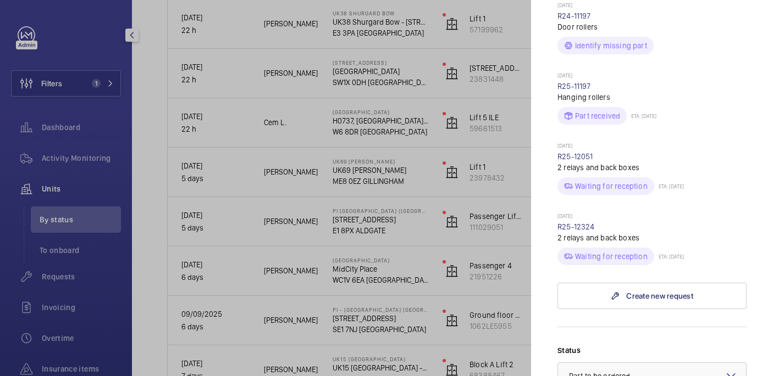
scroll to position [404, 0]
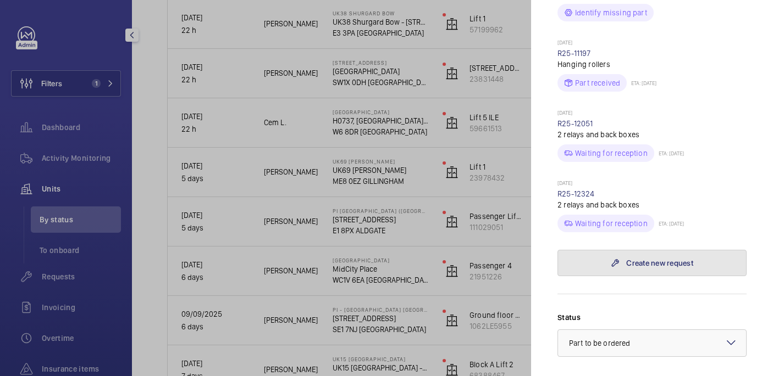
click at [643, 250] on link "Create new request" at bounding box center [651, 263] width 189 height 26
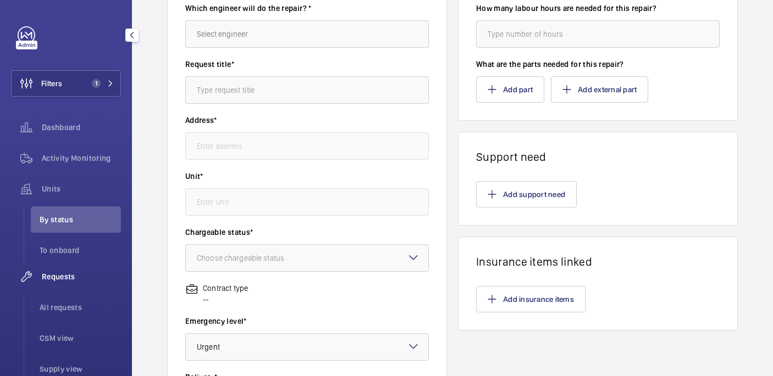
scroll to position [133, 0]
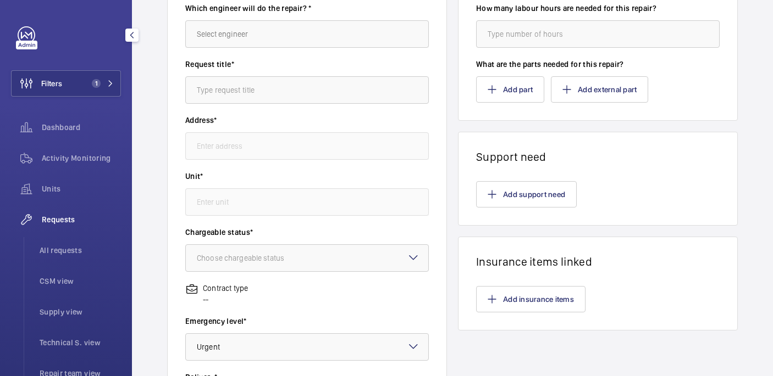
type input "[STREET_ADDRESS]"
type input "21951226 - Passenger 4"
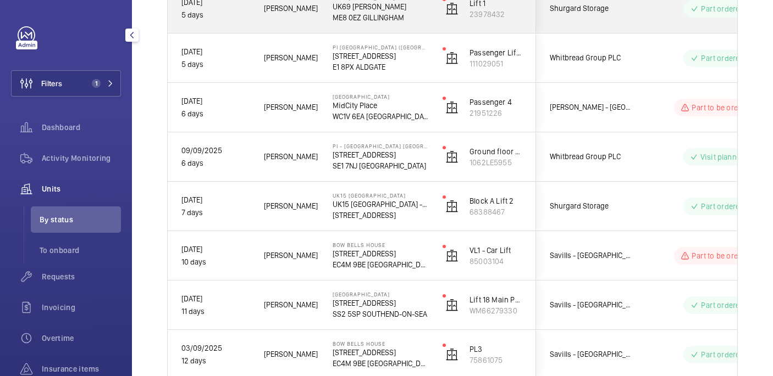
scroll to position [541, 0]
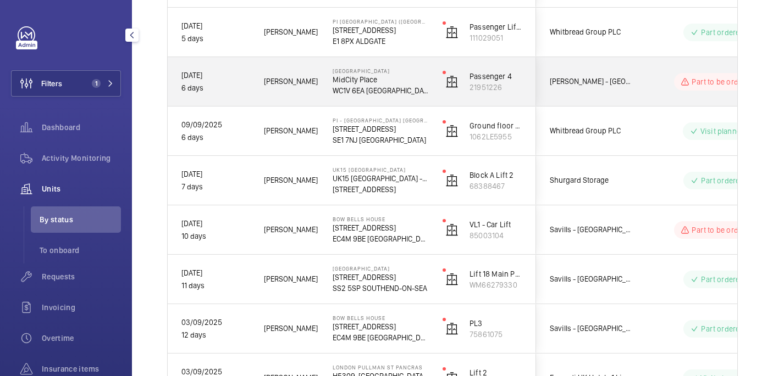
click at [670, 85] on wm-front-pills-cell "Part to be ordered" at bounding box center [716, 82] width 137 height 18
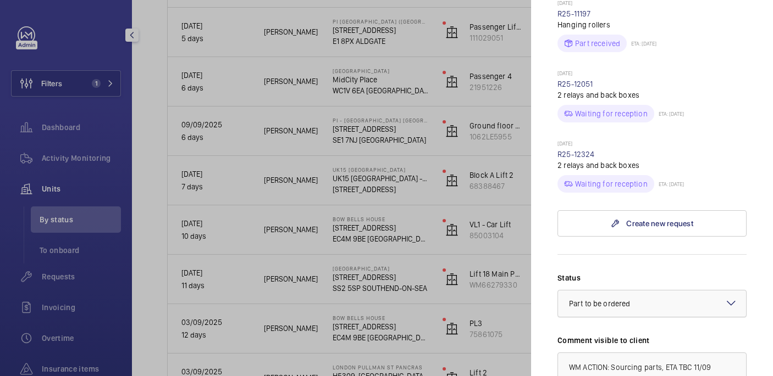
click at [659, 291] on div at bounding box center [652, 304] width 188 height 26
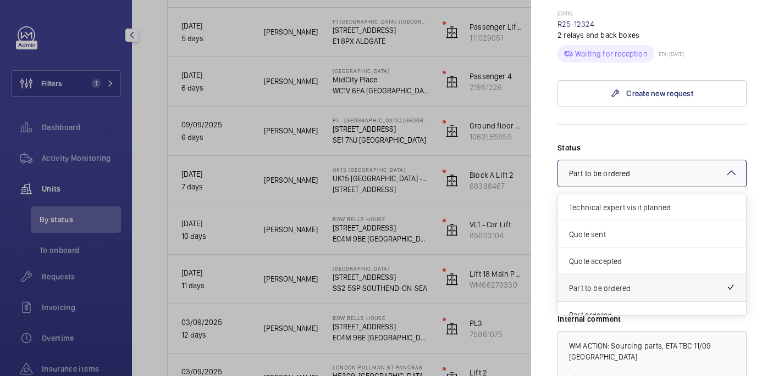
scroll to position [37, 0]
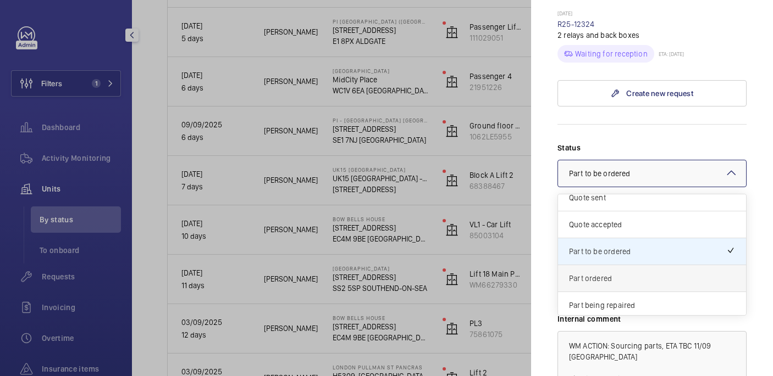
click at [597, 273] on span "Part ordered" at bounding box center [652, 278] width 166 height 11
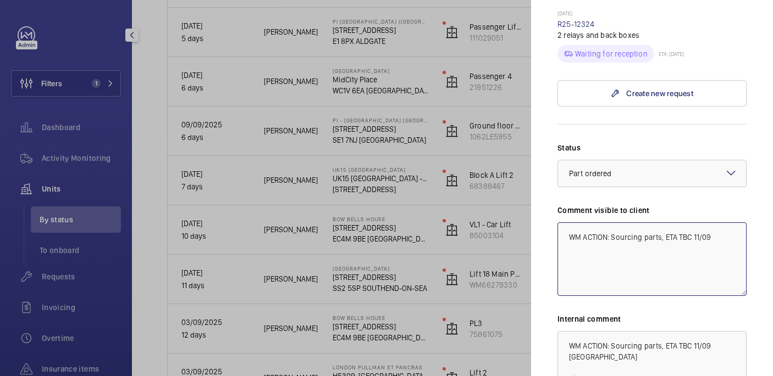
click at [707, 224] on textarea "WM ACTION: Sourcing parts, ETA TBC 11/09" at bounding box center [651, 260] width 189 height 74
paste textarea "WM ACTION: Parts on order, waiting for eta confirmation. TBC shortly"
type textarea "WM ACTION: Sourcing parts, ETA TBC 11/09 WM ACTION: Parts on order, waiting for…"
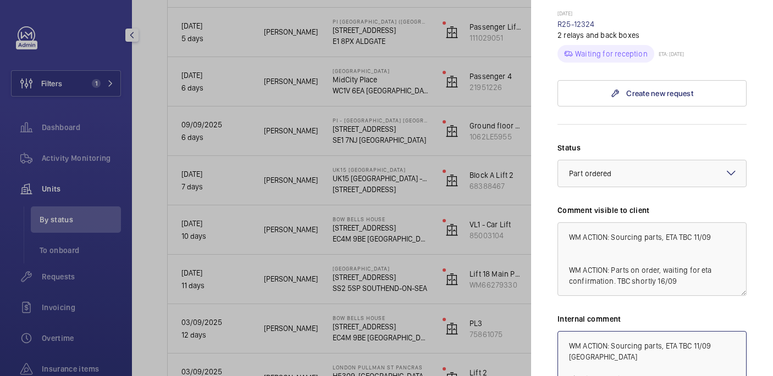
click at [692, 332] on textarea "WM ACTION: Sourcing parts, ETA TBC 11/09 [GEOGRAPHIC_DATA] Chasing supplier 15/…" at bounding box center [651, 368] width 189 height 74
paste textarea "WM ACTION: Parts on order, waiting for eta confirmation. TBC shortly"
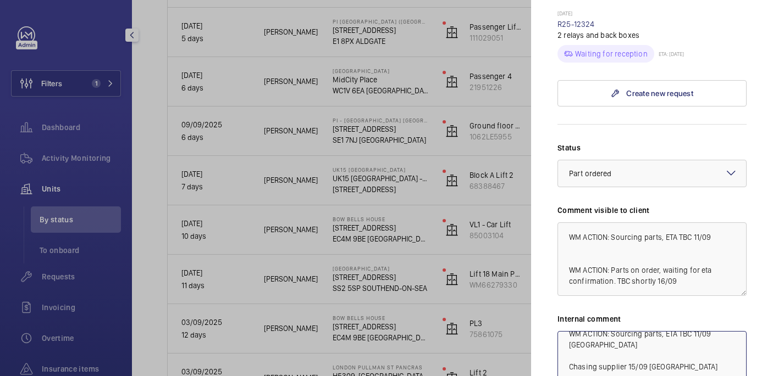
click at [663, 367] on textarea "WM ACTION: Sourcing parts, ETA TBC 11/09 [GEOGRAPHIC_DATA] Chasing supplier 15/…" at bounding box center [651, 368] width 189 height 74
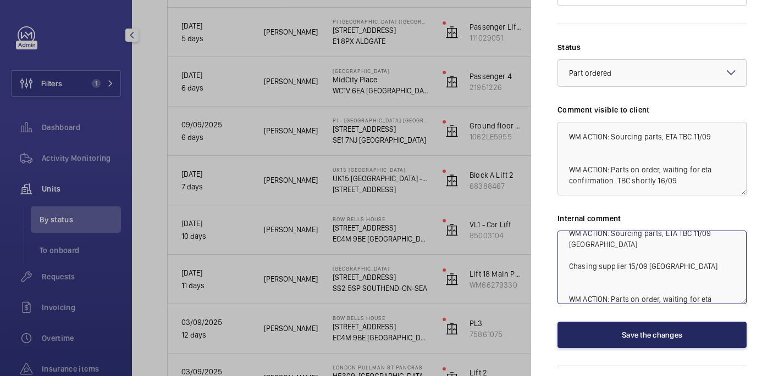
type textarea "WM ACTION: Sourcing parts, ETA TBC 11/09 [GEOGRAPHIC_DATA] Chasing supplier 15/…"
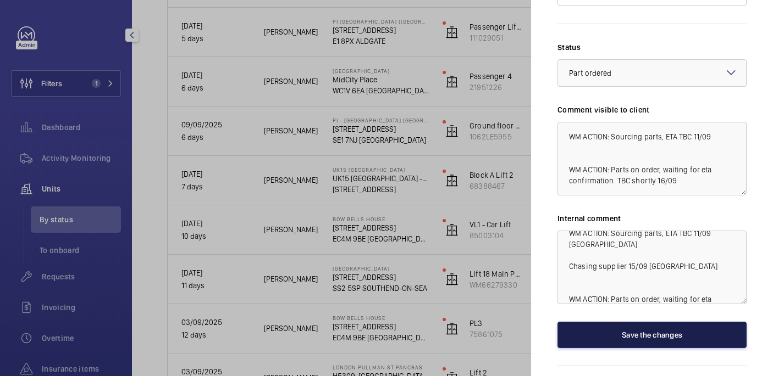
click at [663, 322] on button "Save the changes" at bounding box center [651, 335] width 189 height 26
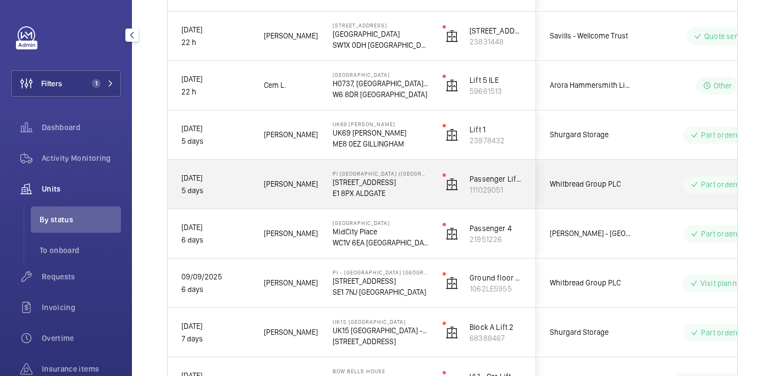
scroll to position [114, 0]
